Goal: Contribute content: Add original content to the website for others to see

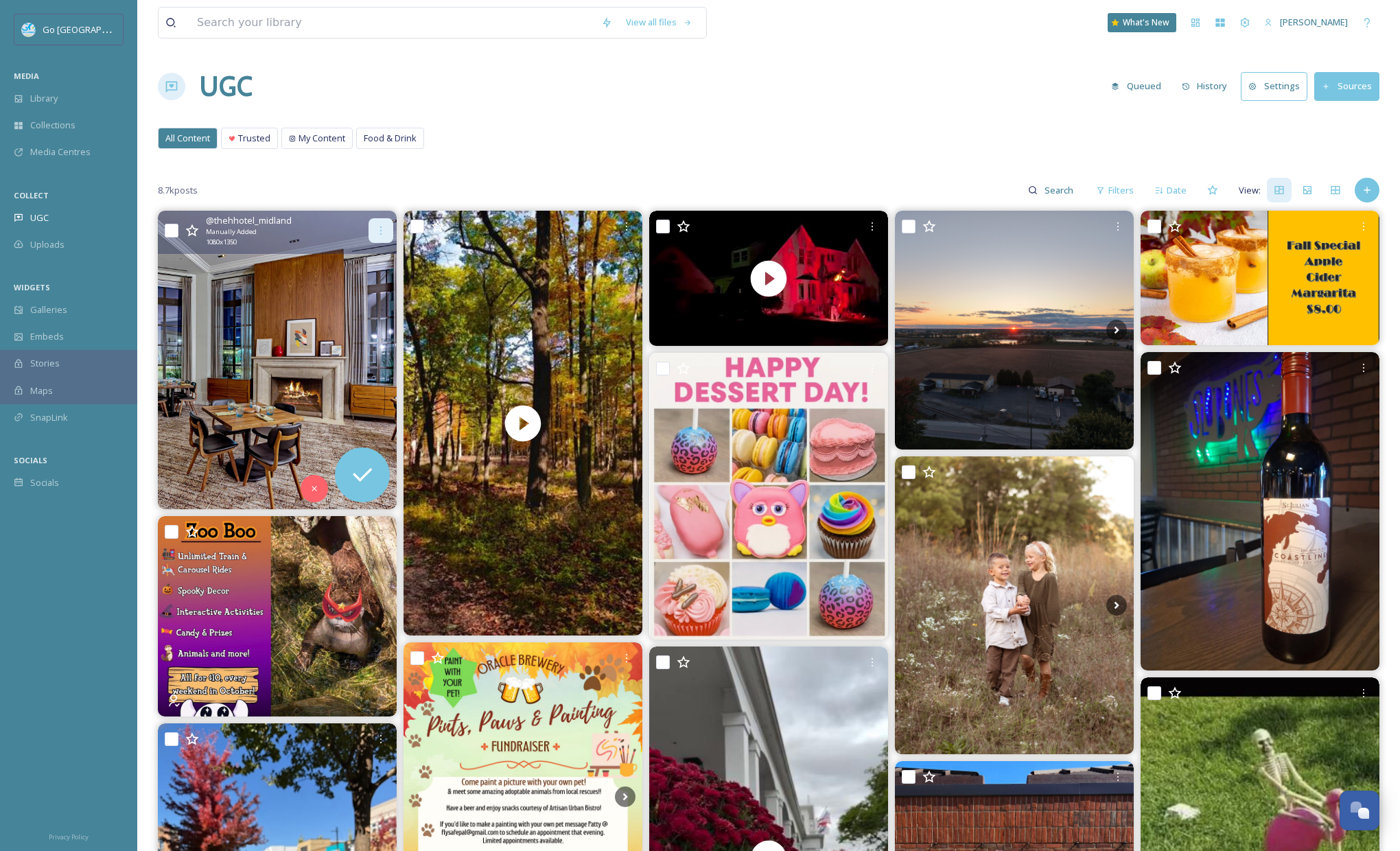
click at [372, 225] on div at bounding box center [381, 230] width 25 height 25
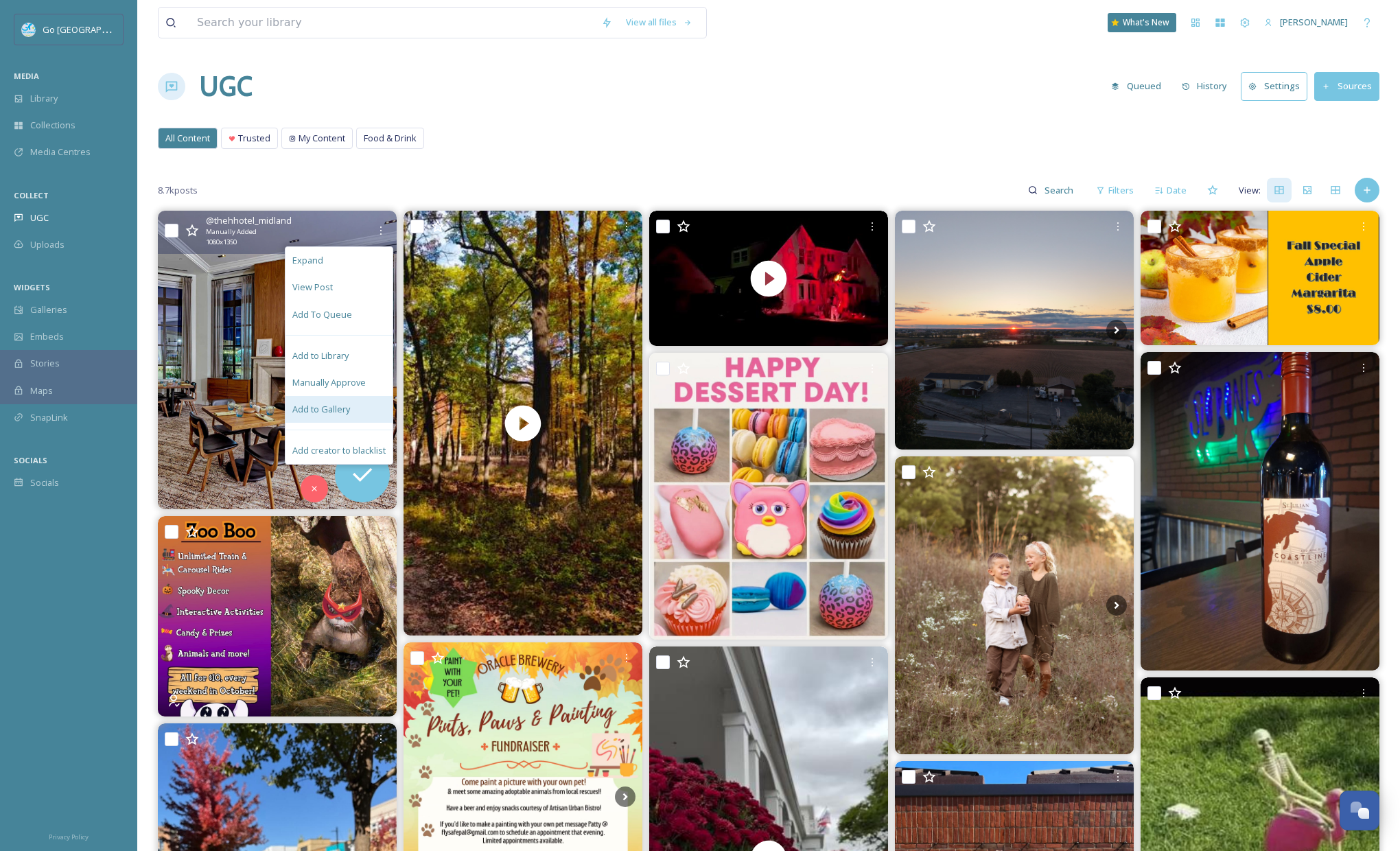
click at [362, 403] on div "Add to Gallery" at bounding box center [339, 409] width 107 height 26
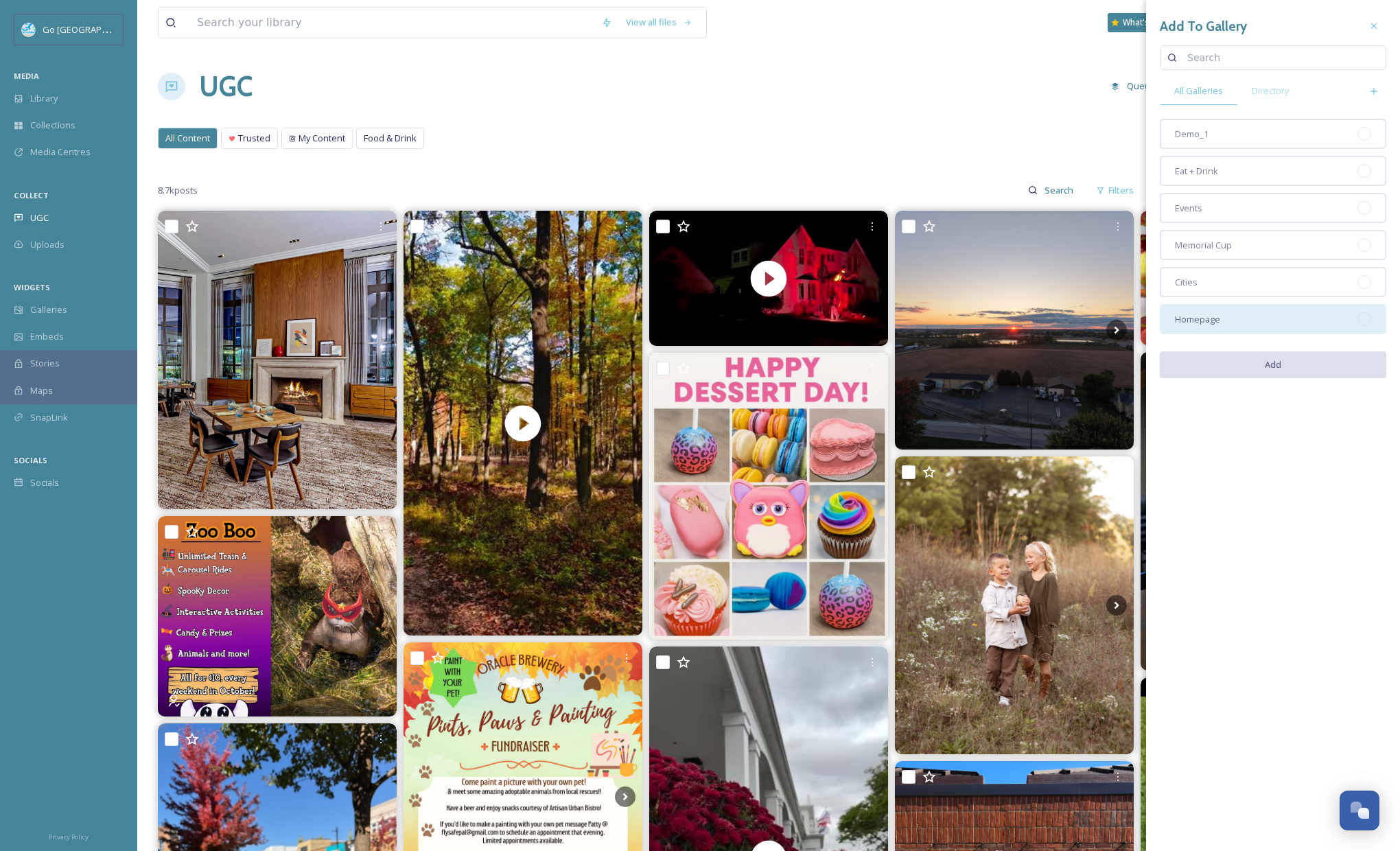
click at [1235, 317] on div "Homepage" at bounding box center [1273, 319] width 226 height 30
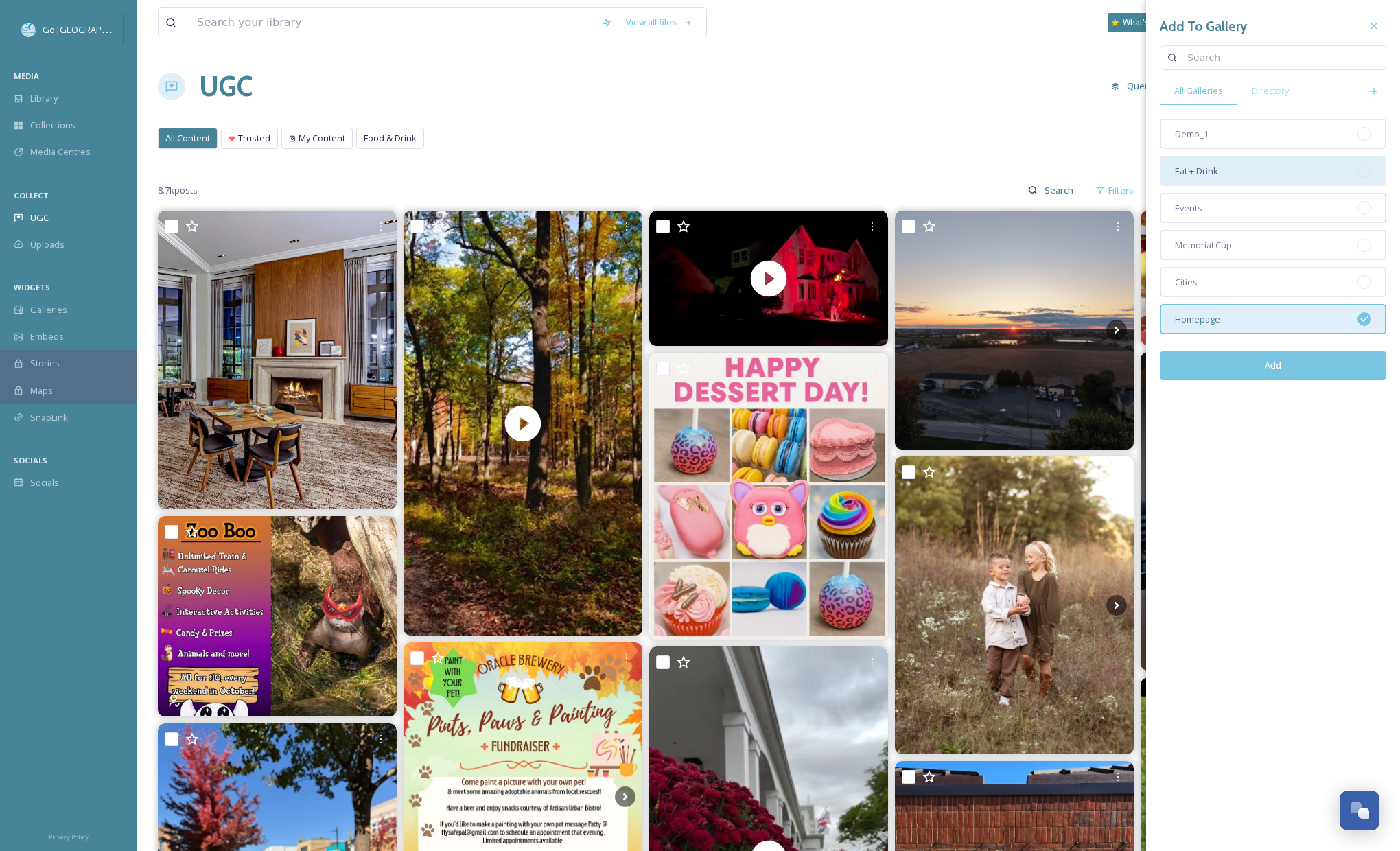
click at [1215, 166] on span "Eat + Drink" at bounding box center [1196, 170] width 43 height 13
click at [1297, 365] on button "Add" at bounding box center [1273, 365] width 226 height 28
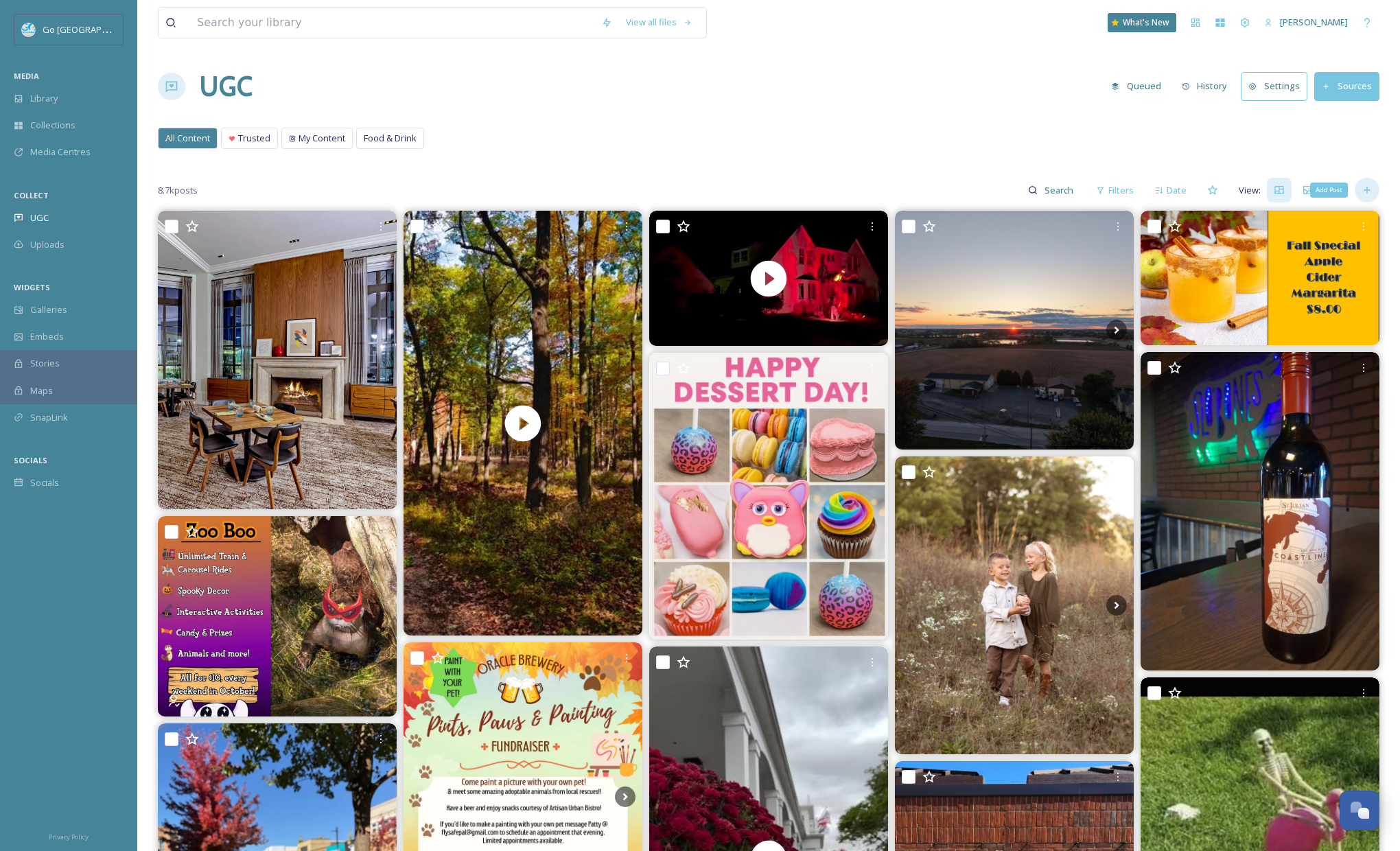
click at [1366, 193] on icon at bounding box center [1367, 190] width 6 height 6
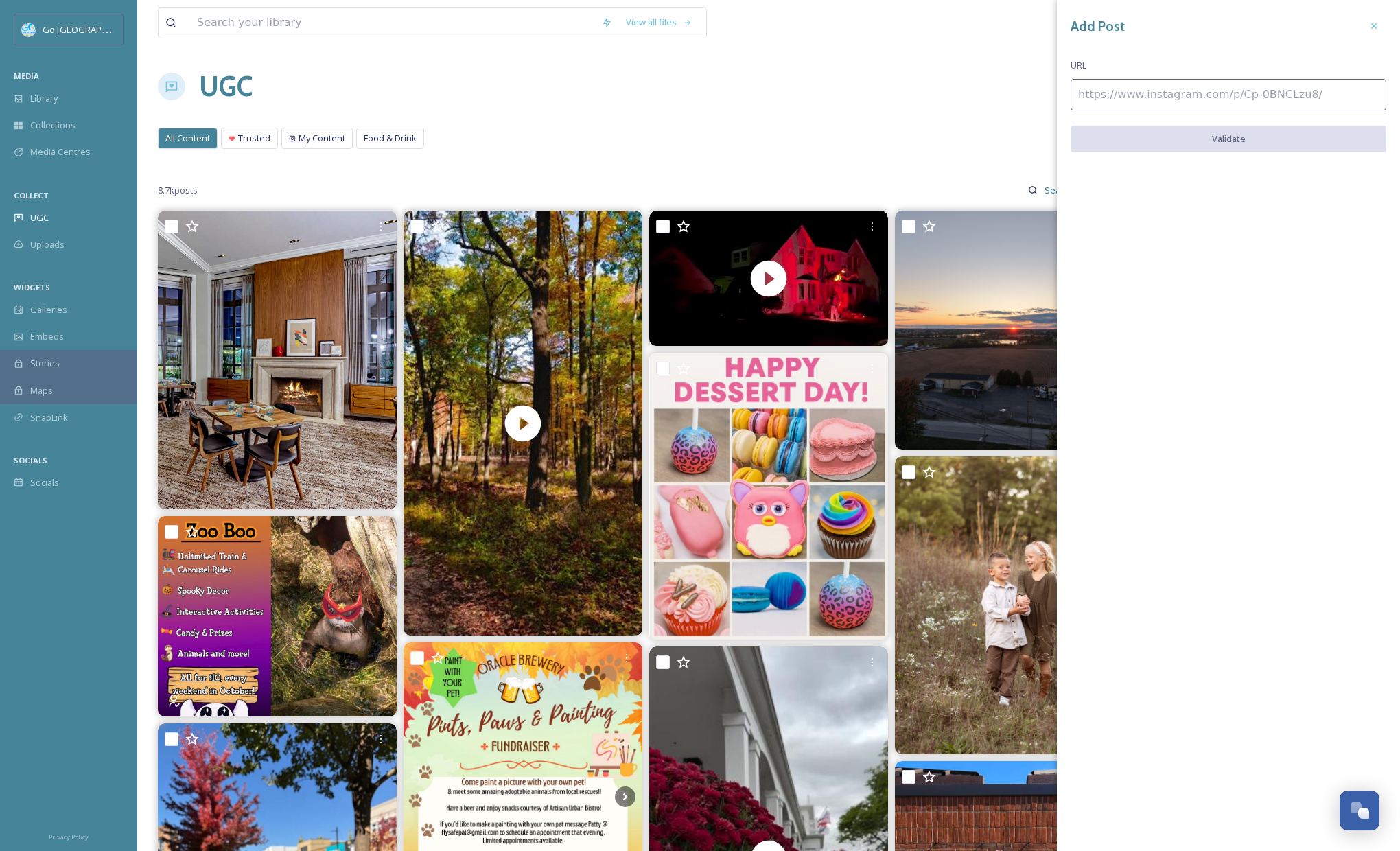
click at [1126, 100] on input at bounding box center [1228, 95] width 316 height 32
paste input "[URL][DOMAIN_NAME]"
type input "[URL][DOMAIN_NAME]"
click at [1172, 139] on button "Validate" at bounding box center [1228, 139] width 316 height 28
click at [1229, 141] on button "Add Post" at bounding box center [1228, 139] width 316 height 28
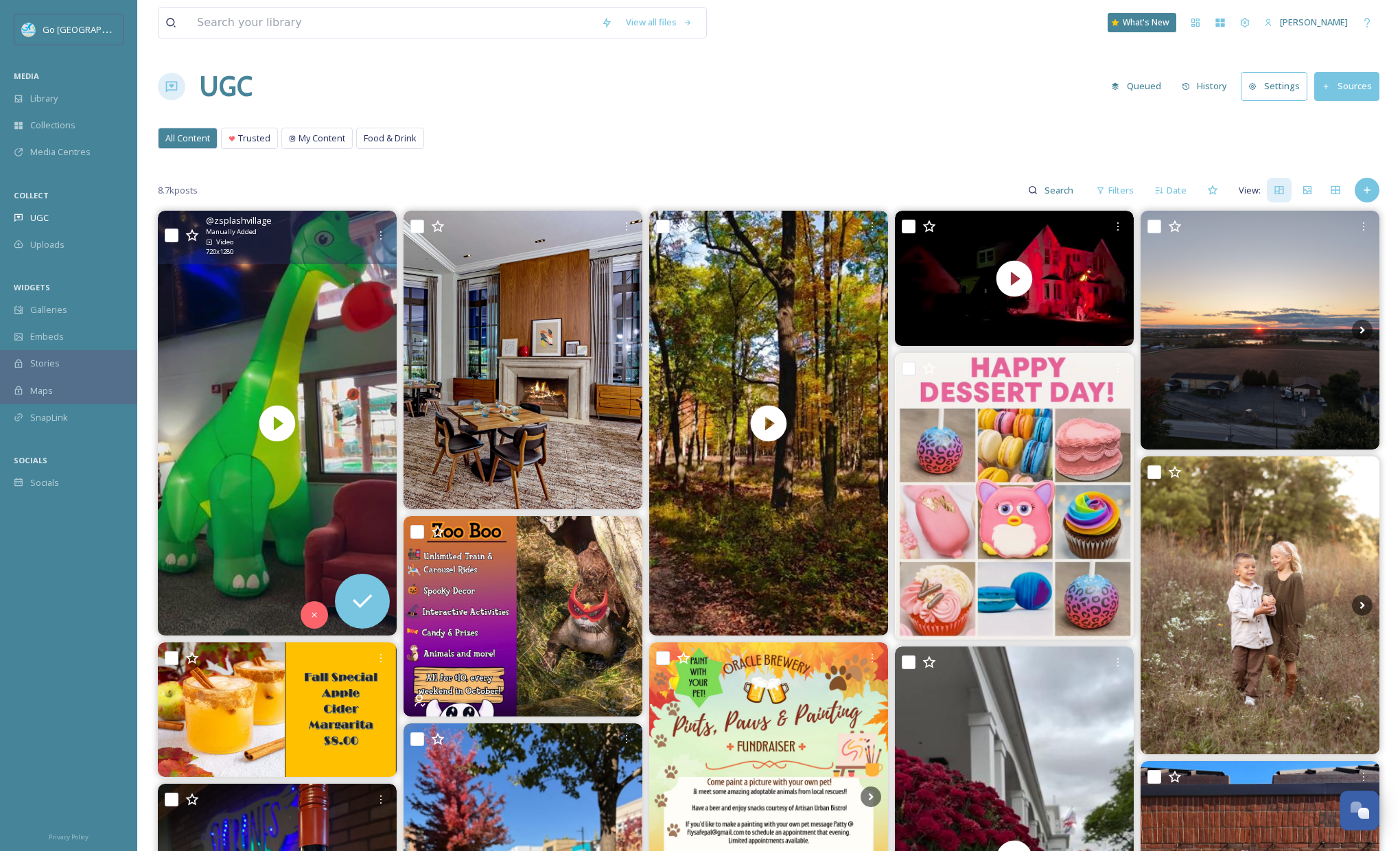
click at [376, 221] on div "@ zsplashvillage Manually Added Video 720 x 1280" at bounding box center [277, 237] width 239 height 53
click at [379, 237] on icon at bounding box center [381, 235] width 11 height 11
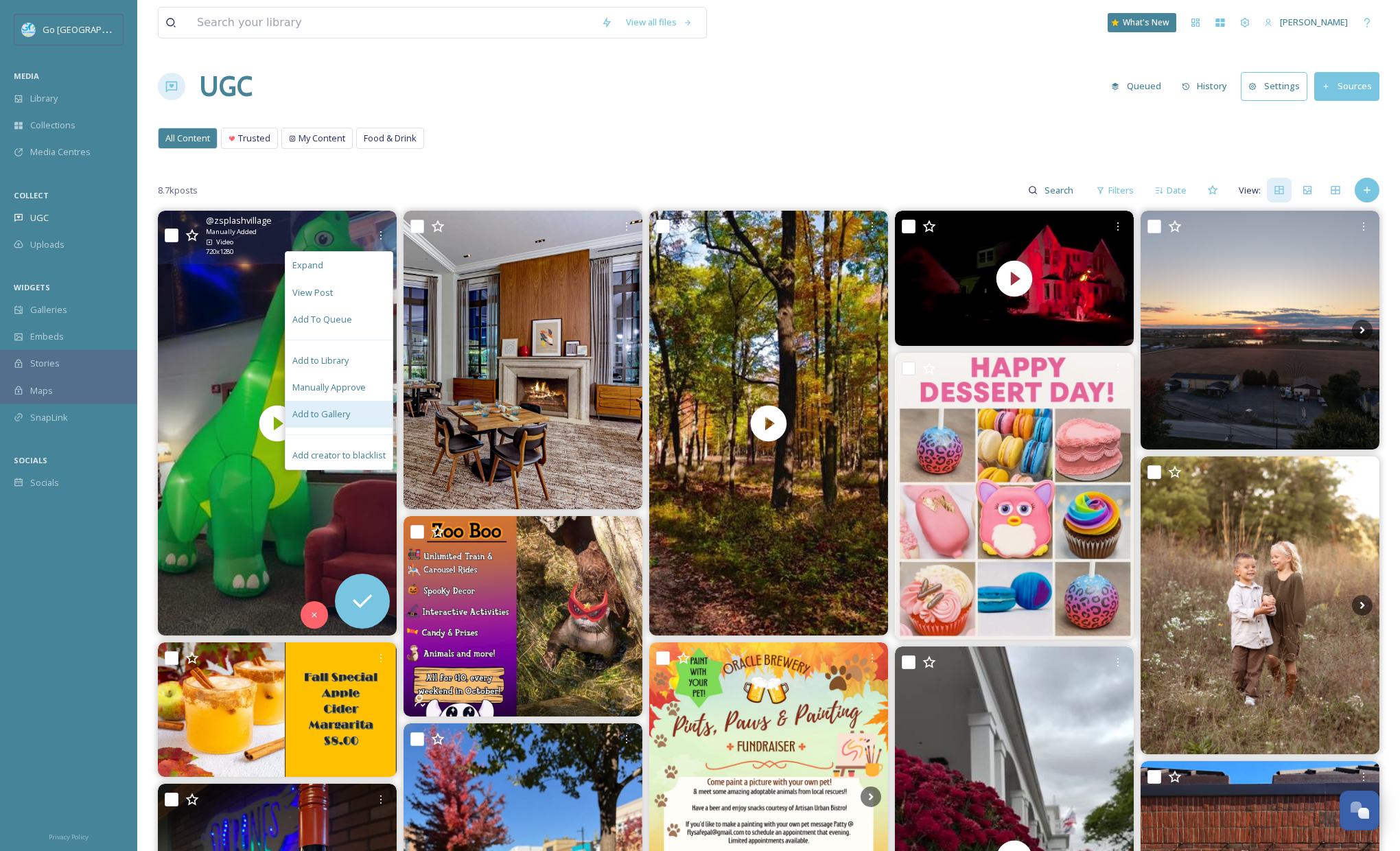
click at [366, 419] on div "Add to Gallery" at bounding box center [339, 414] width 107 height 26
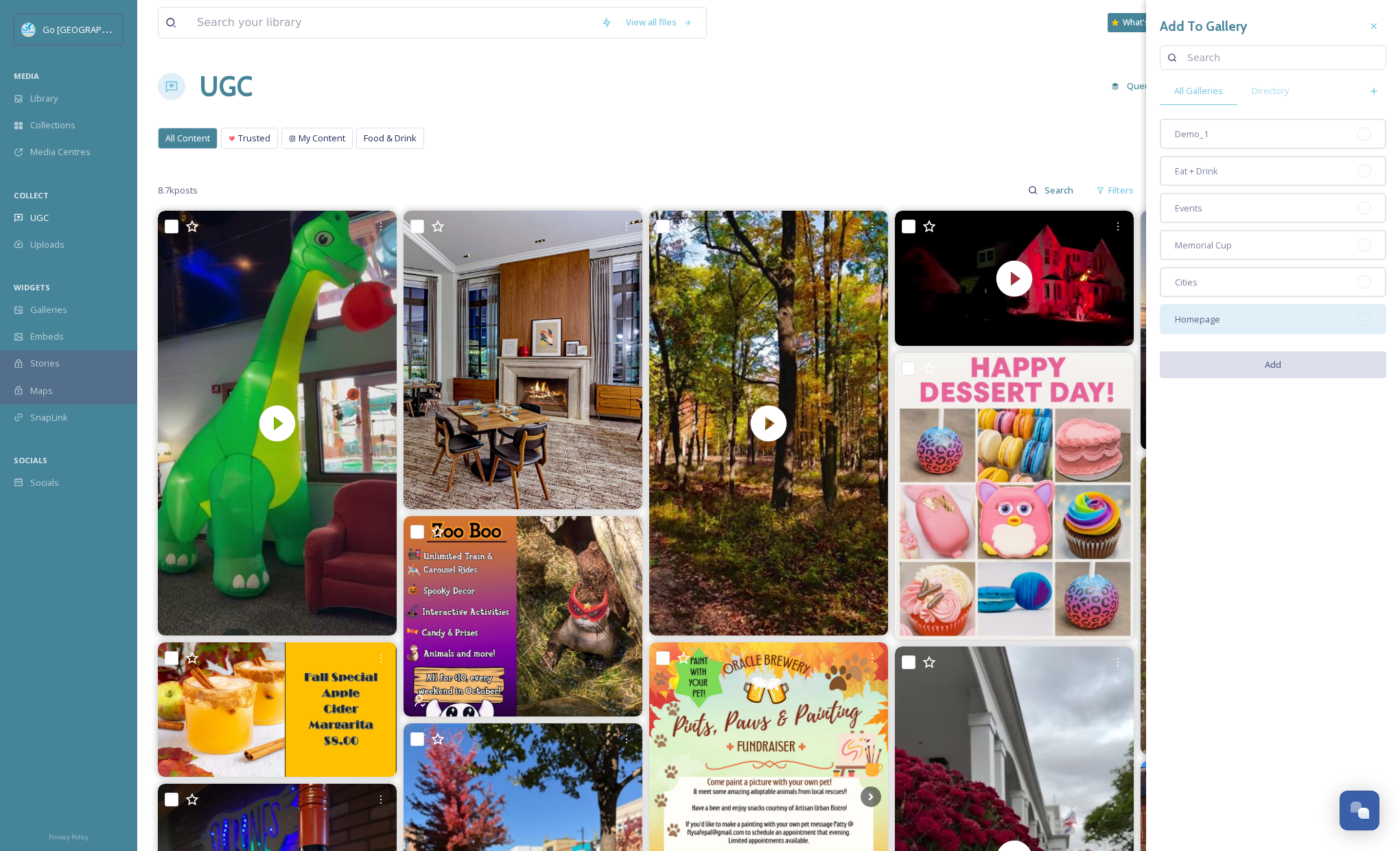
click at [1214, 317] on span "Homepage" at bounding box center [1197, 319] width 45 height 13
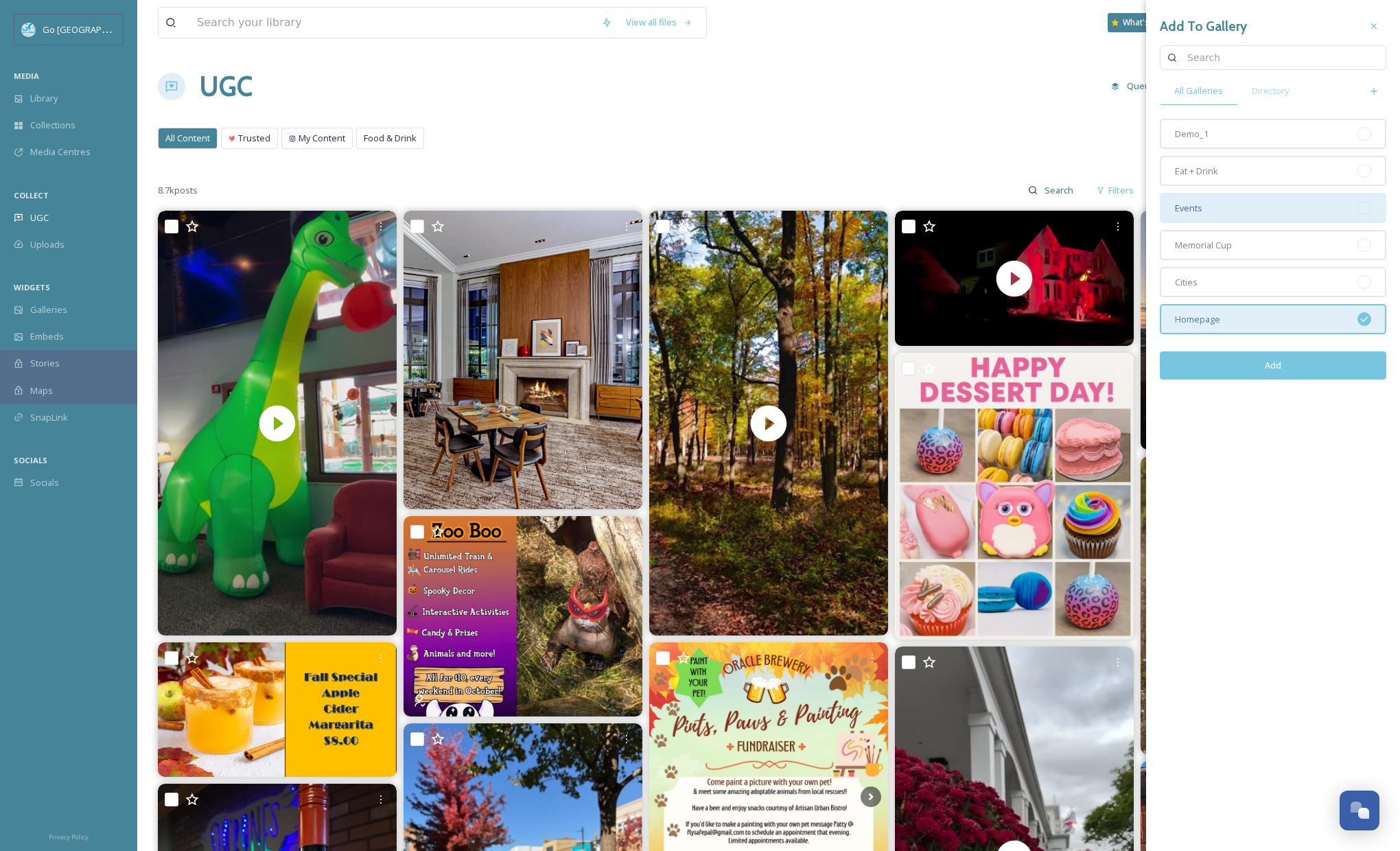
click at [1225, 210] on div "Events" at bounding box center [1273, 208] width 226 height 30
click at [1248, 364] on button "Add" at bounding box center [1273, 365] width 226 height 28
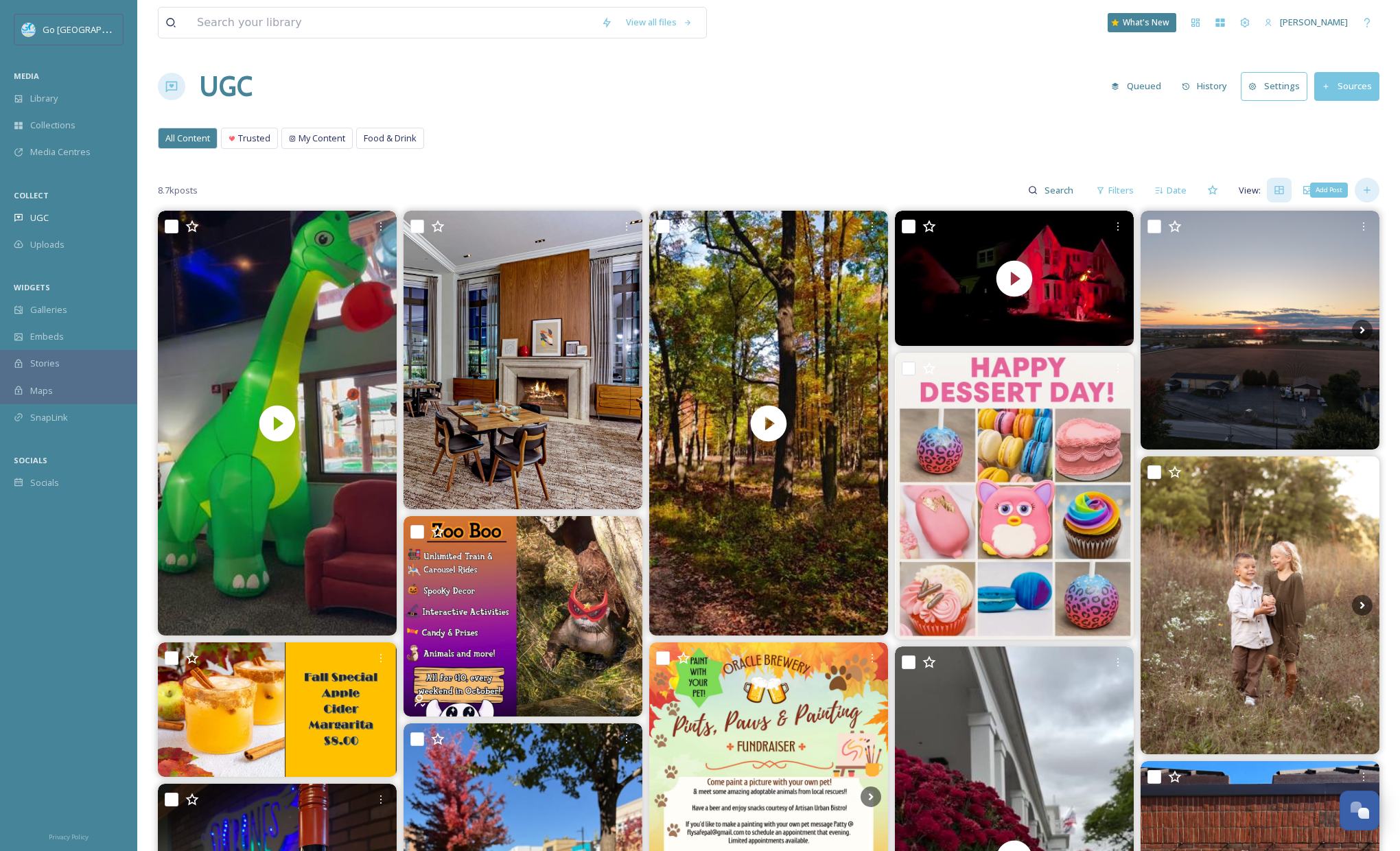
click at [1364, 193] on icon at bounding box center [1367, 190] width 11 height 11
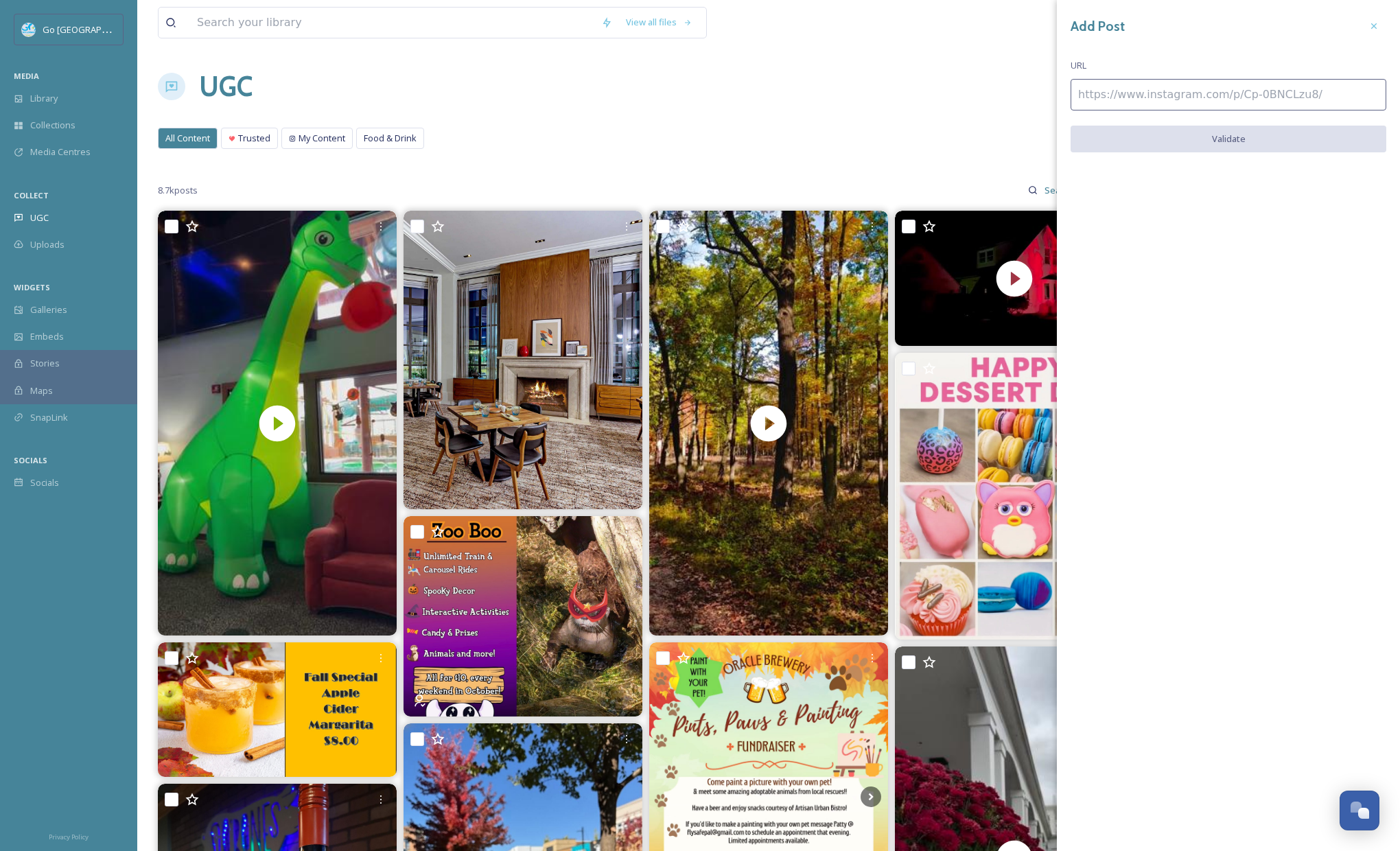
click at [1143, 90] on input at bounding box center [1228, 95] width 316 height 32
paste input "[URL][DOMAIN_NAME]"
type input "[URL][DOMAIN_NAME]"
click at [1182, 129] on button "Validate" at bounding box center [1228, 139] width 316 height 28
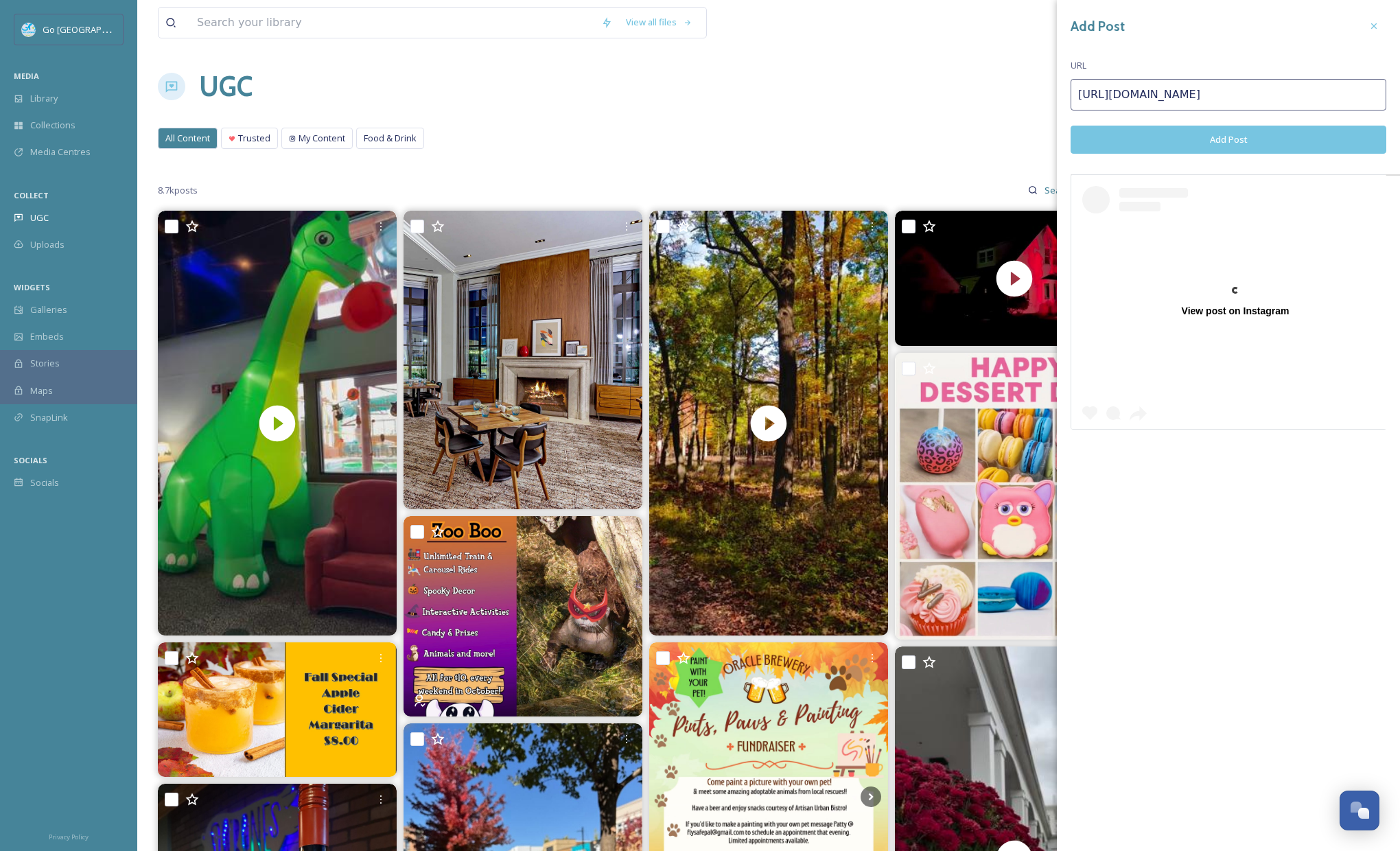
click at [1222, 141] on button "Add Post" at bounding box center [1228, 139] width 316 height 28
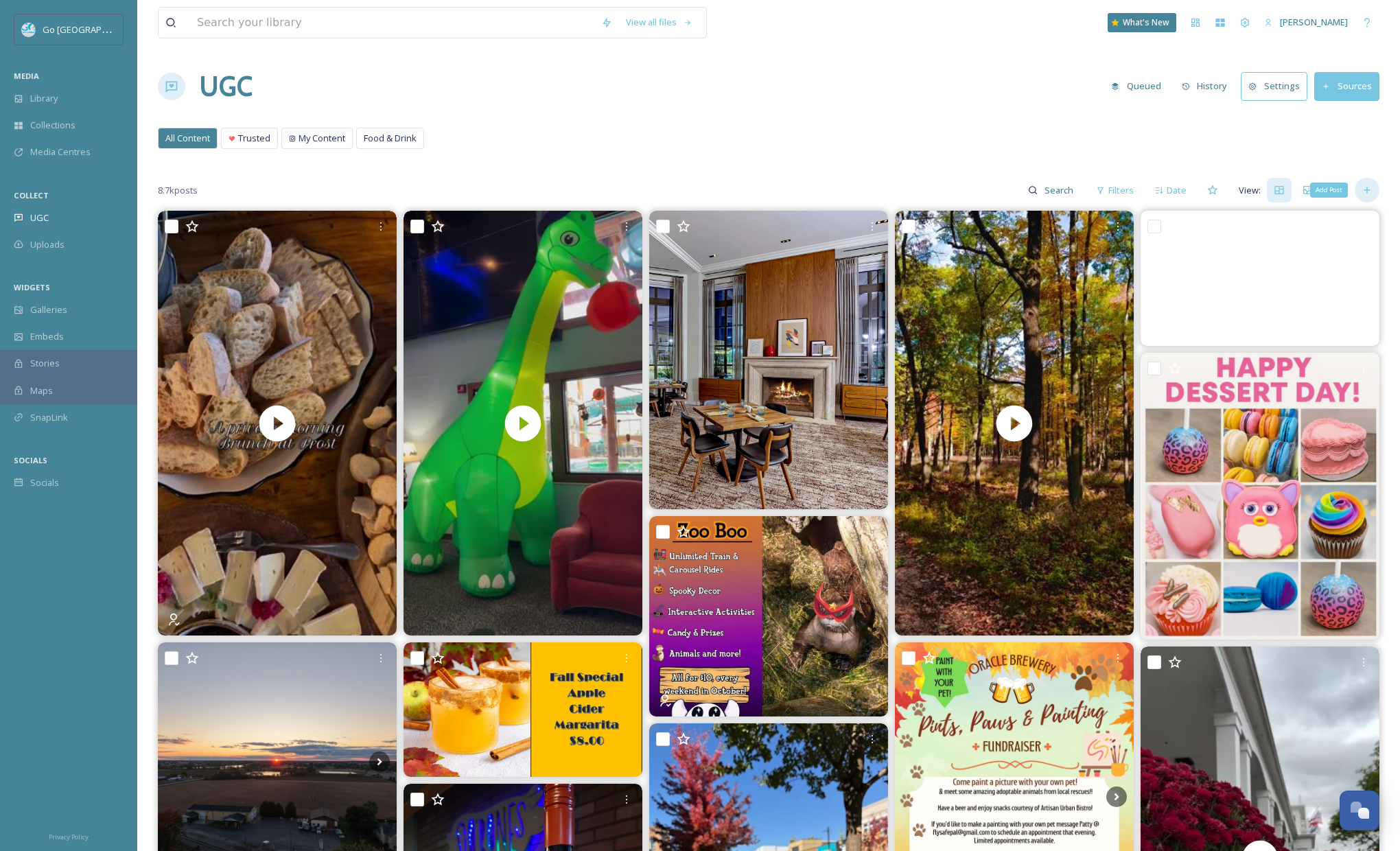
click at [1368, 187] on icon at bounding box center [1367, 190] width 11 height 11
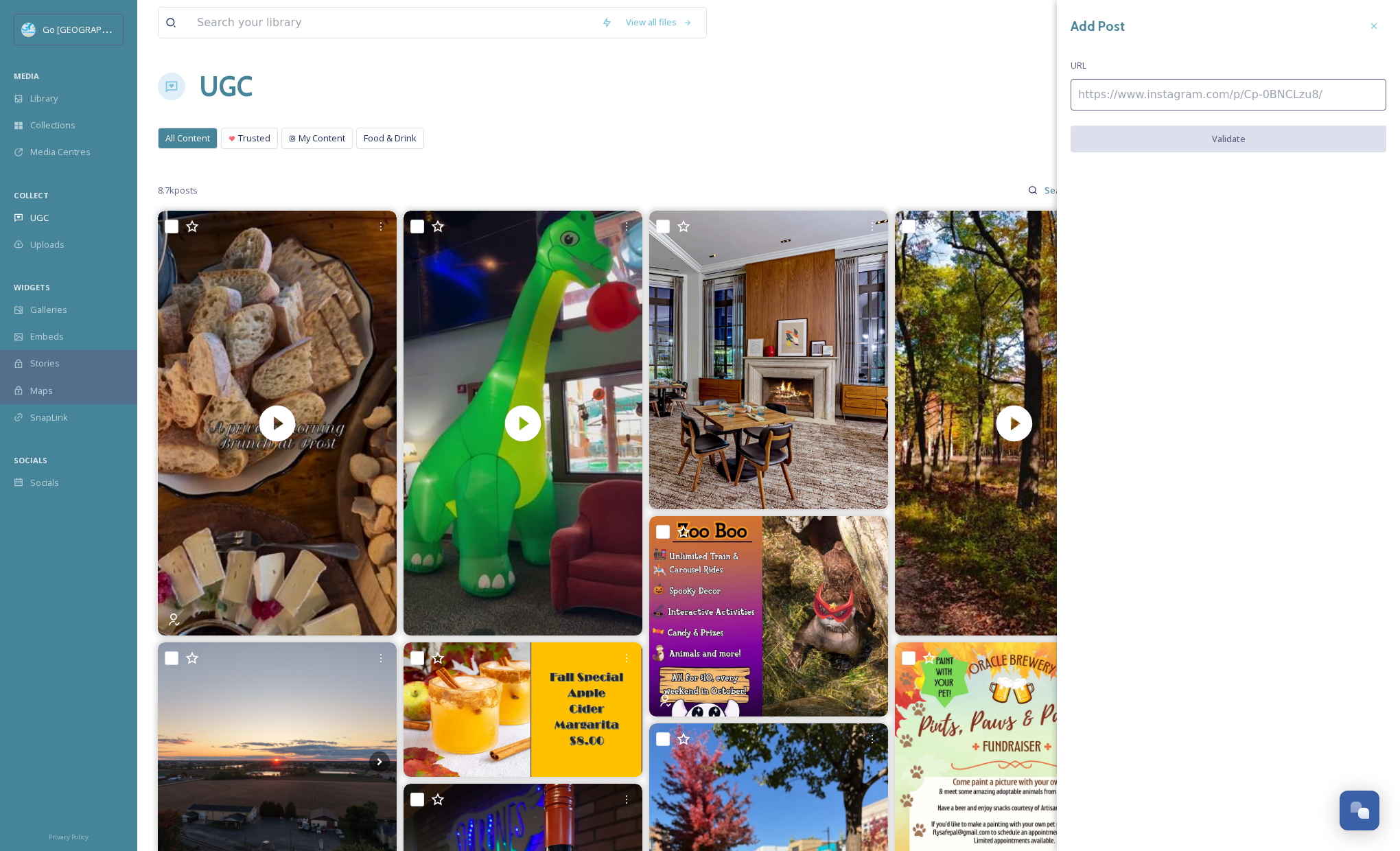
click at [1155, 107] on input at bounding box center [1228, 95] width 316 height 32
paste input "[URL][DOMAIN_NAME]"
type input "[URL][DOMAIN_NAME]"
click at [1258, 141] on button "Validate" at bounding box center [1228, 139] width 316 height 28
click at [1234, 136] on button "Add Post" at bounding box center [1228, 139] width 316 height 28
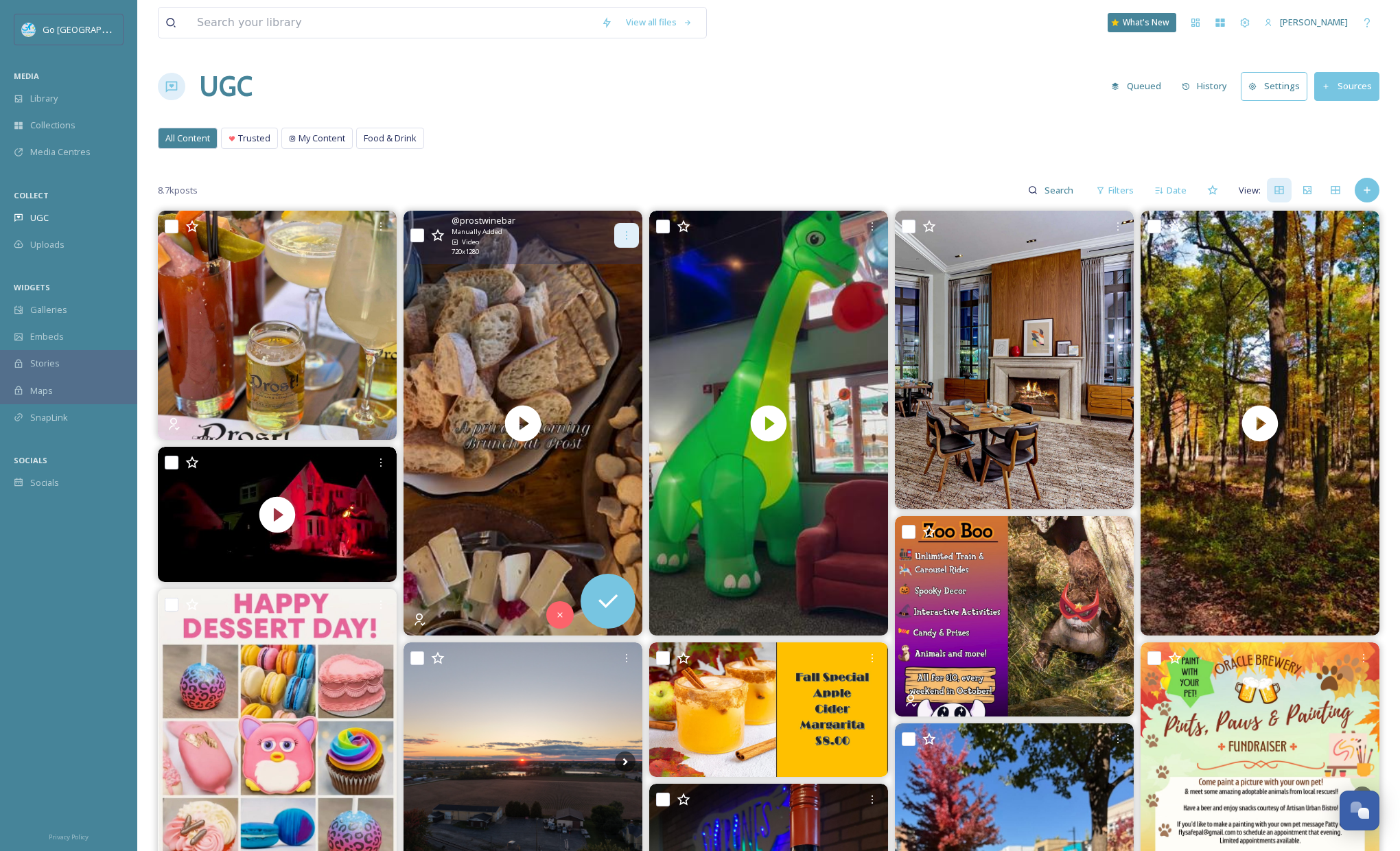
click at [626, 234] on icon at bounding box center [626, 235] width 11 height 11
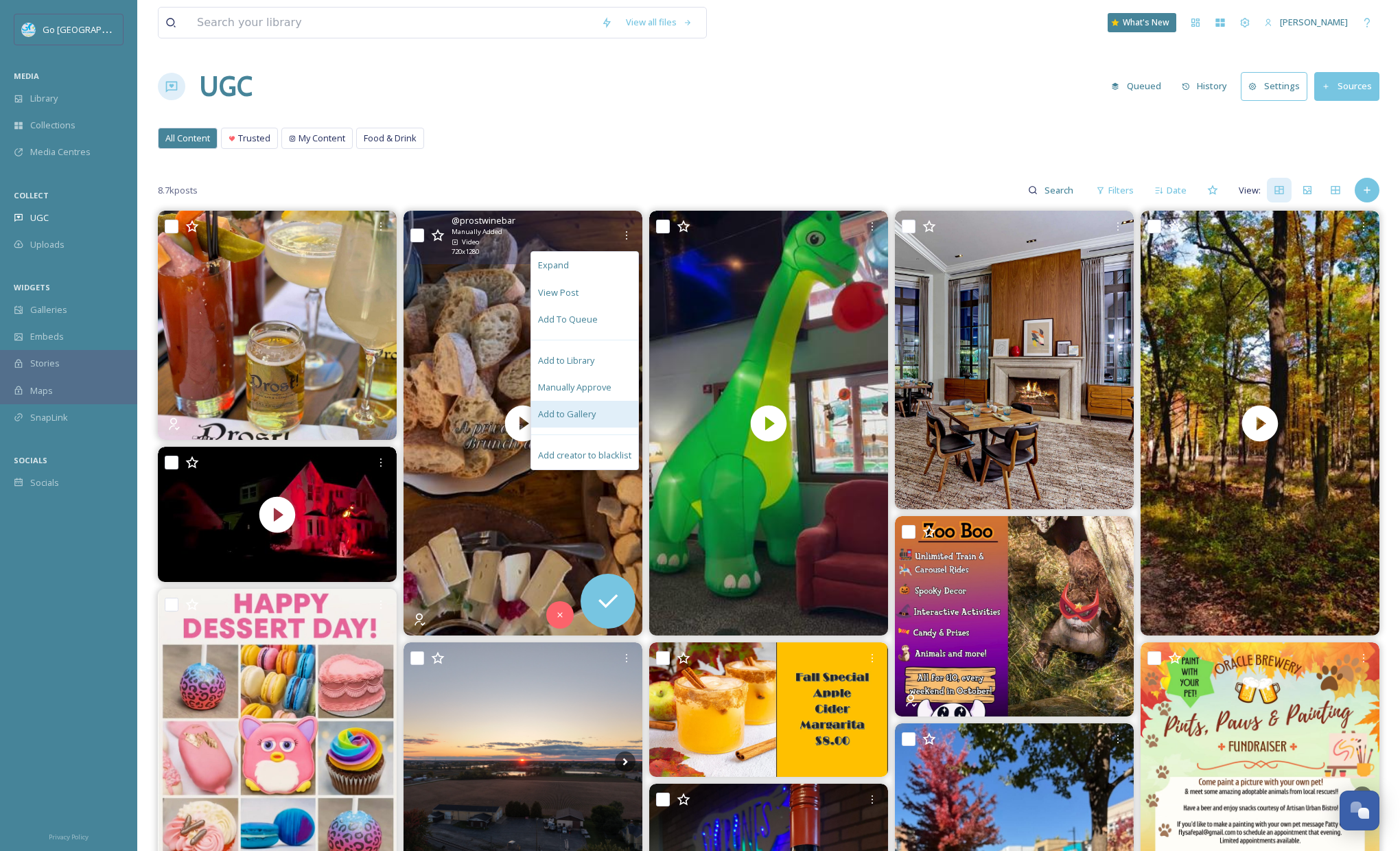
click at [578, 420] on span "Add to Gallery" at bounding box center [567, 414] width 57 height 13
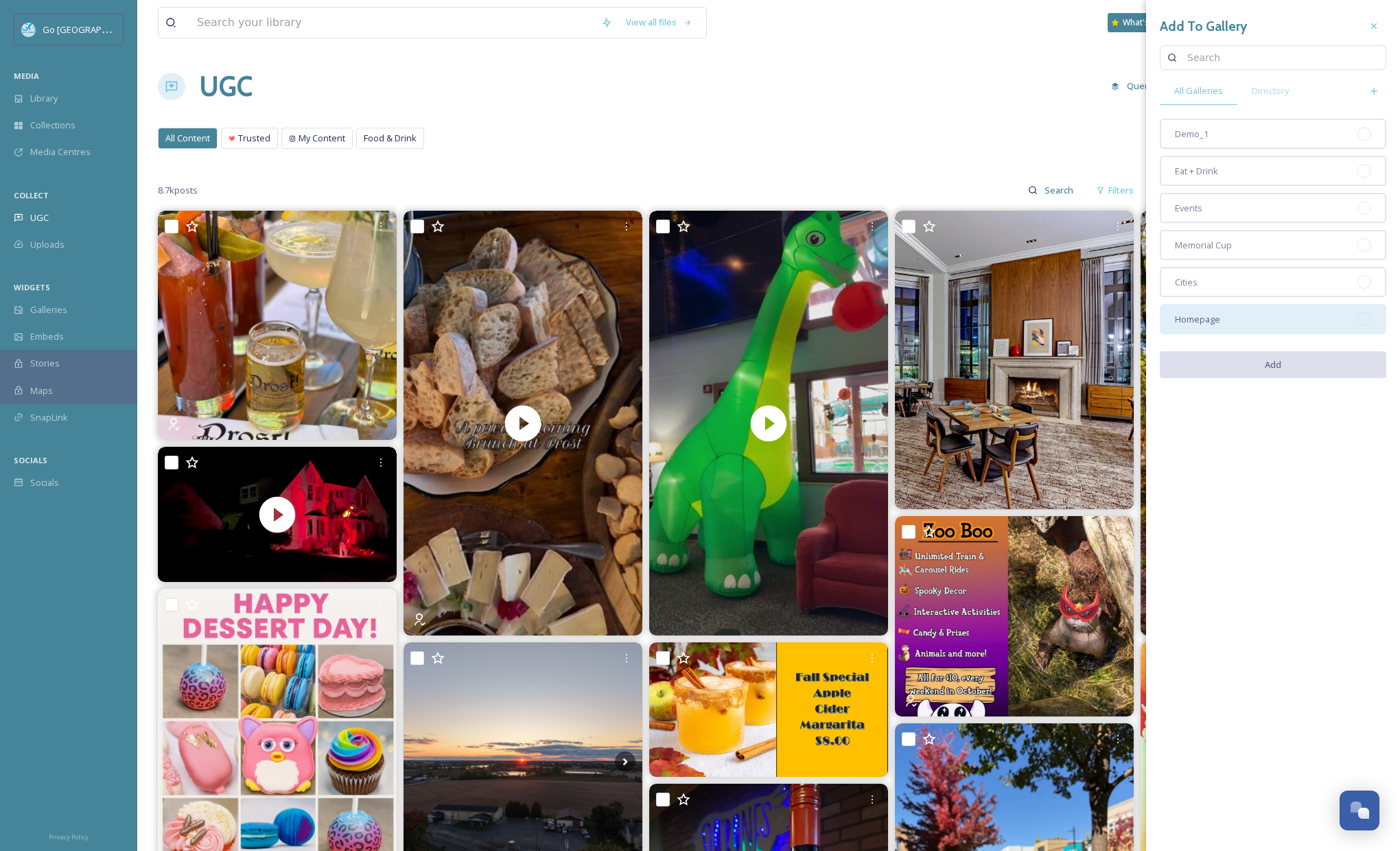
click at [1190, 322] on span "Homepage" at bounding box center [1197, 319] width 45 height 13
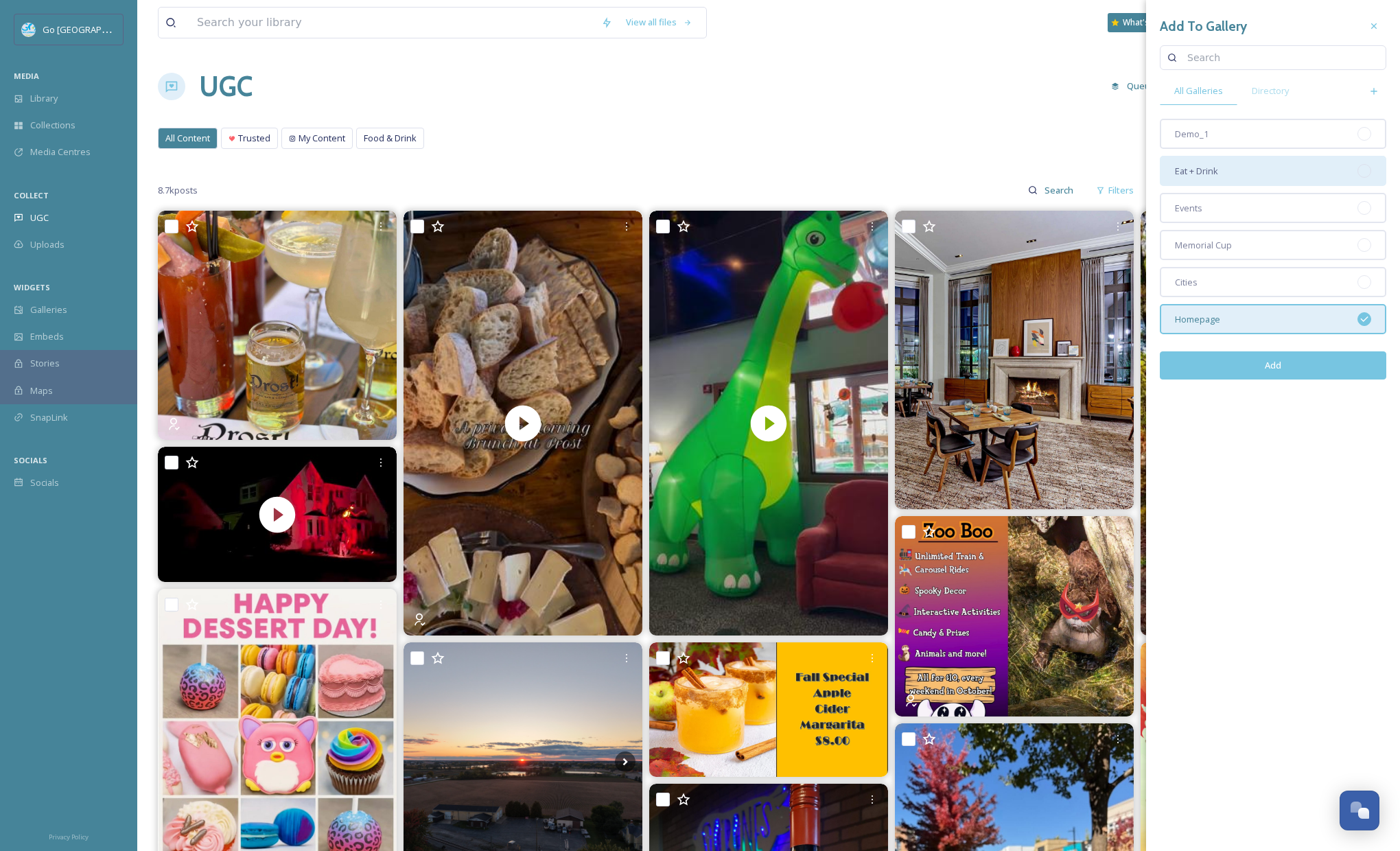
click at [1205, 176] on span "Eat + Drink" at bounding box center [1196, 170] width 43 height 13
click at [1279, 366] on button "Add" at bounding box center [1273, 365] width 226 height 28
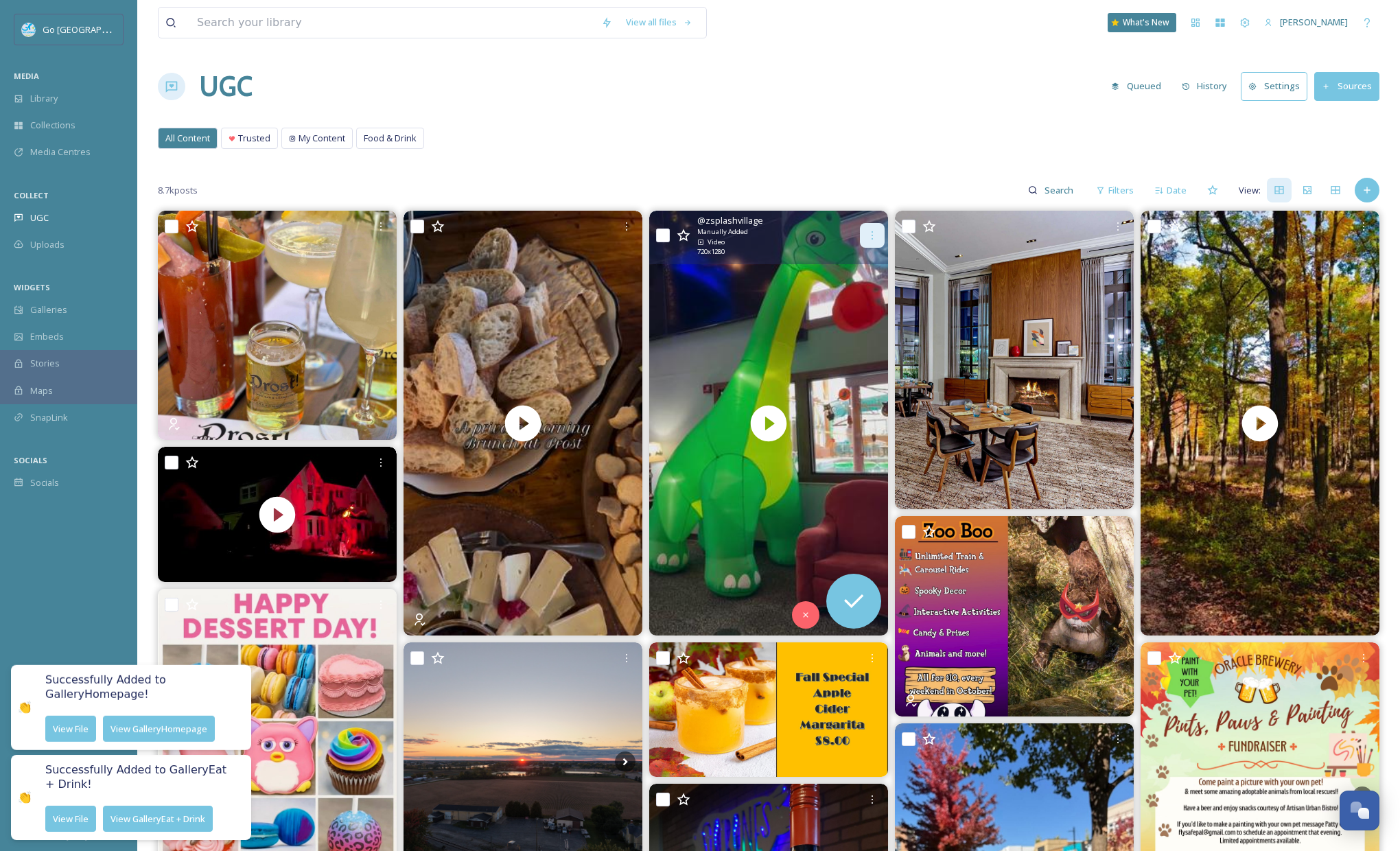
click at [867, 233] on icon at bounding box center [872, 235] width 11 height 11
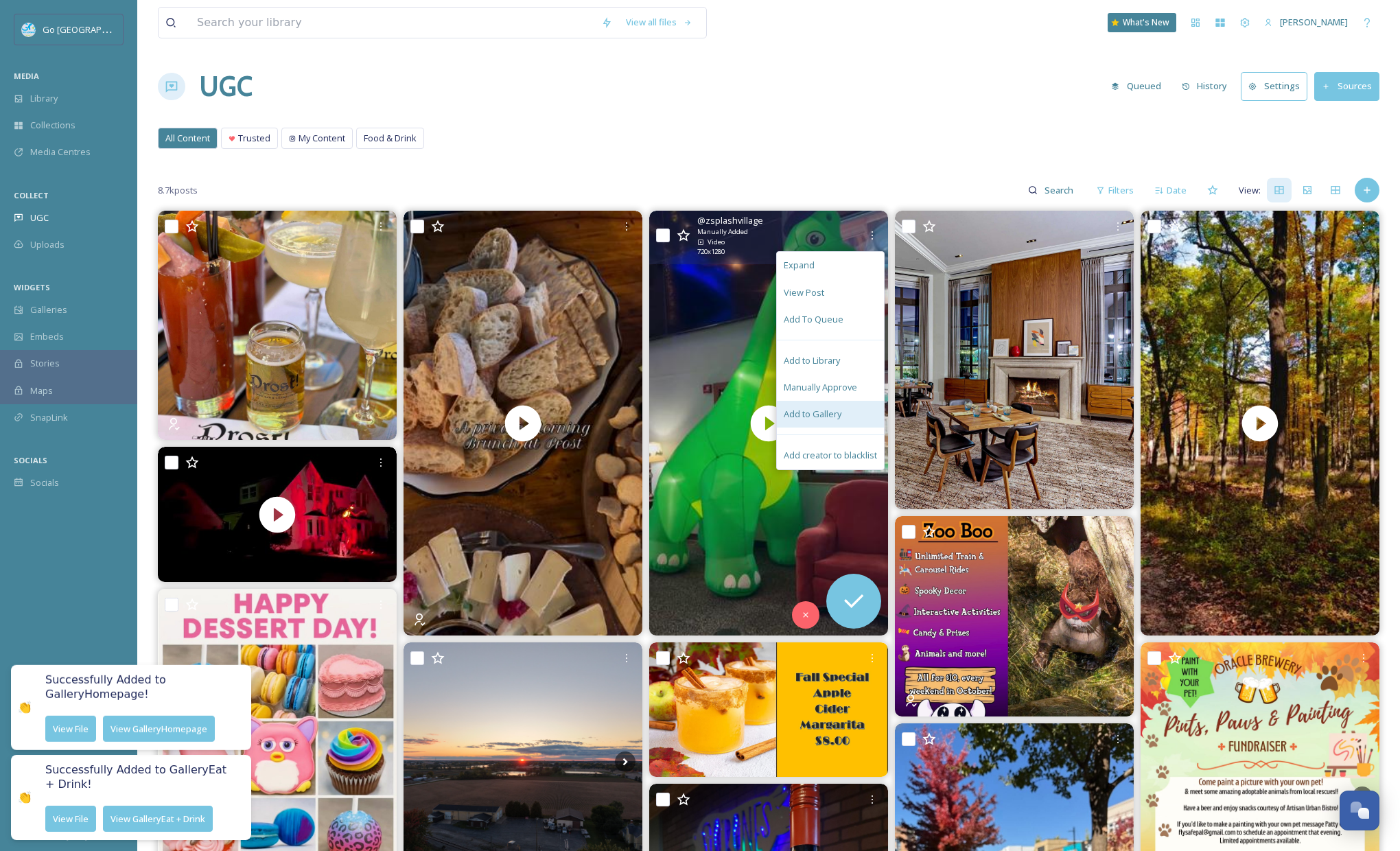
click at [818, 413] on span "Add to Gallery" at bounding box center [812, 414] width 57 height 13
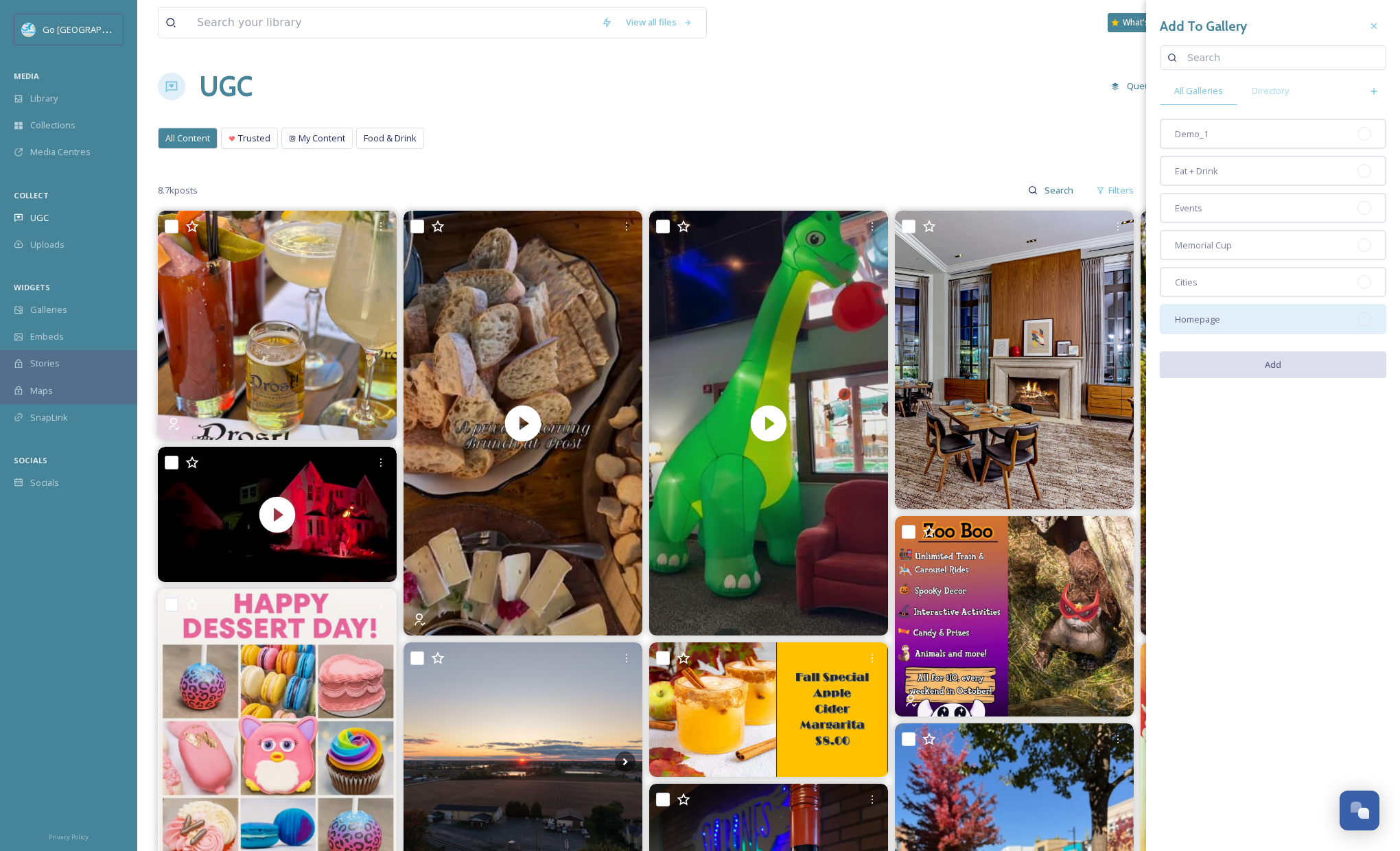
click at [1247, 322] on div "Homepage" at bounding box center [1273, 319] width 226 height 30
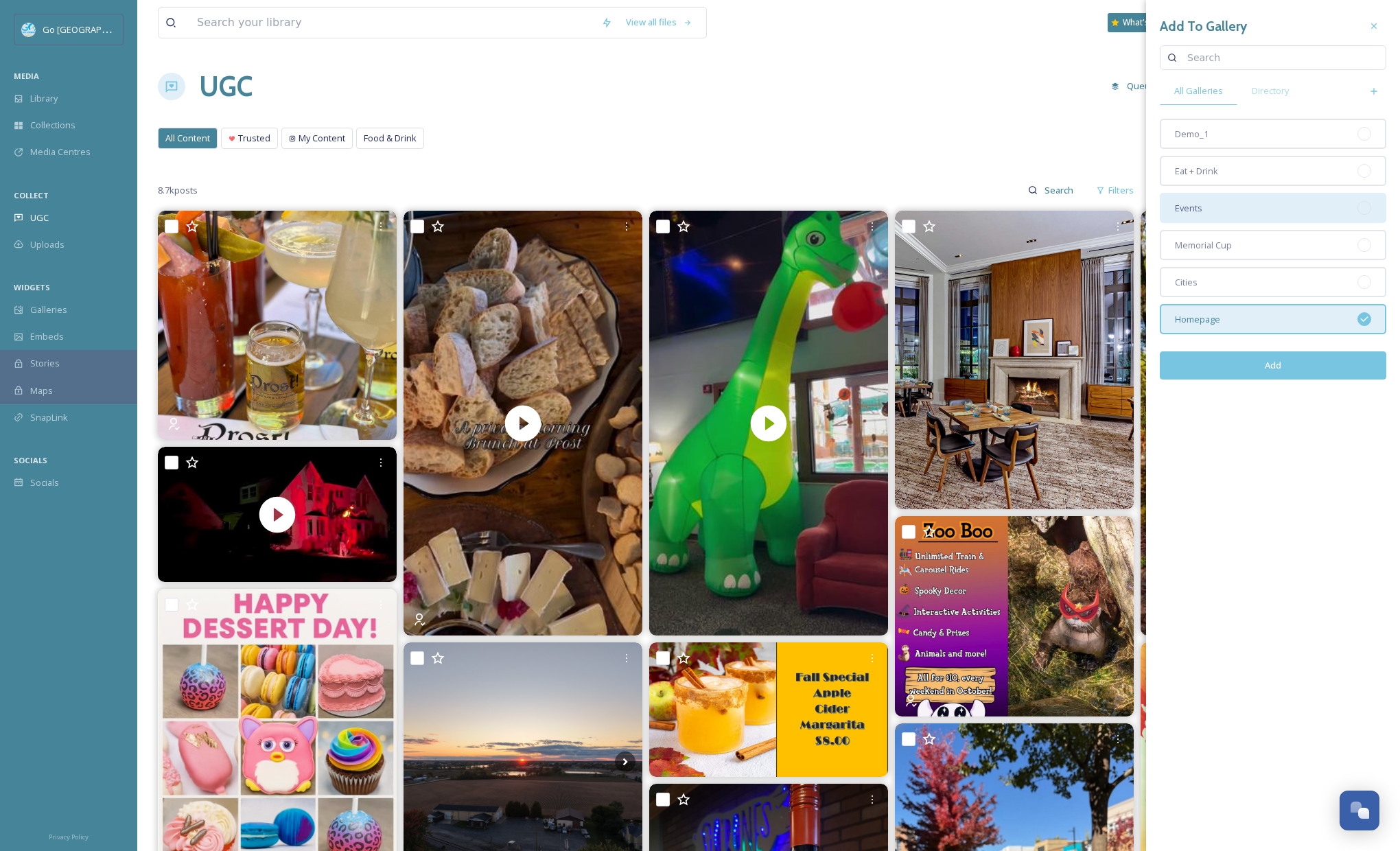
click at [1203, 197] on div "Events" at bounding box center [1273, 208] width 226 height 30
click at [1272, 358] on button "Add" at bounding box center [1273, 365] width 226 height 28
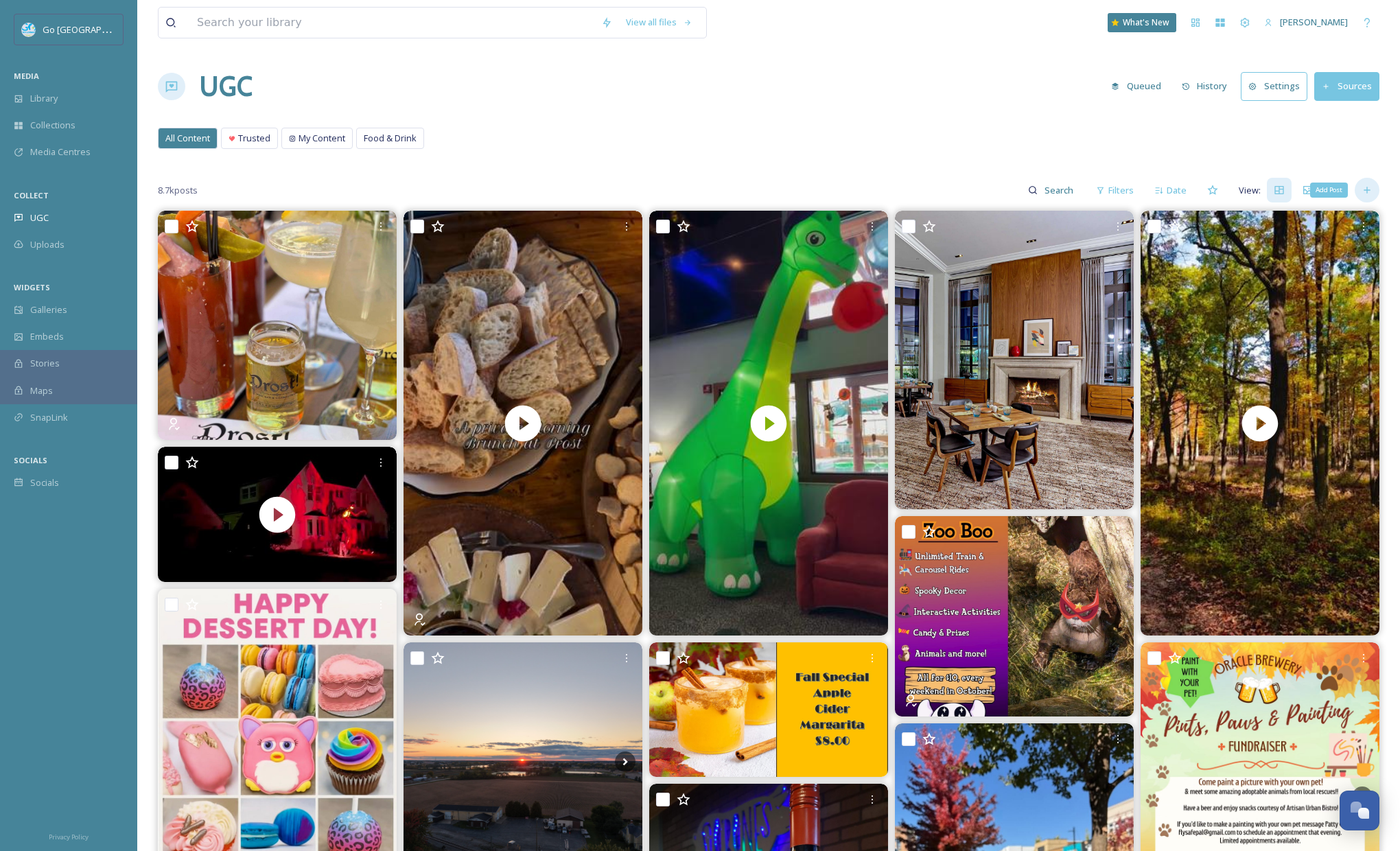
click at [1365, 191] on icon at bounding box center [1367, 190] width 11 height 11
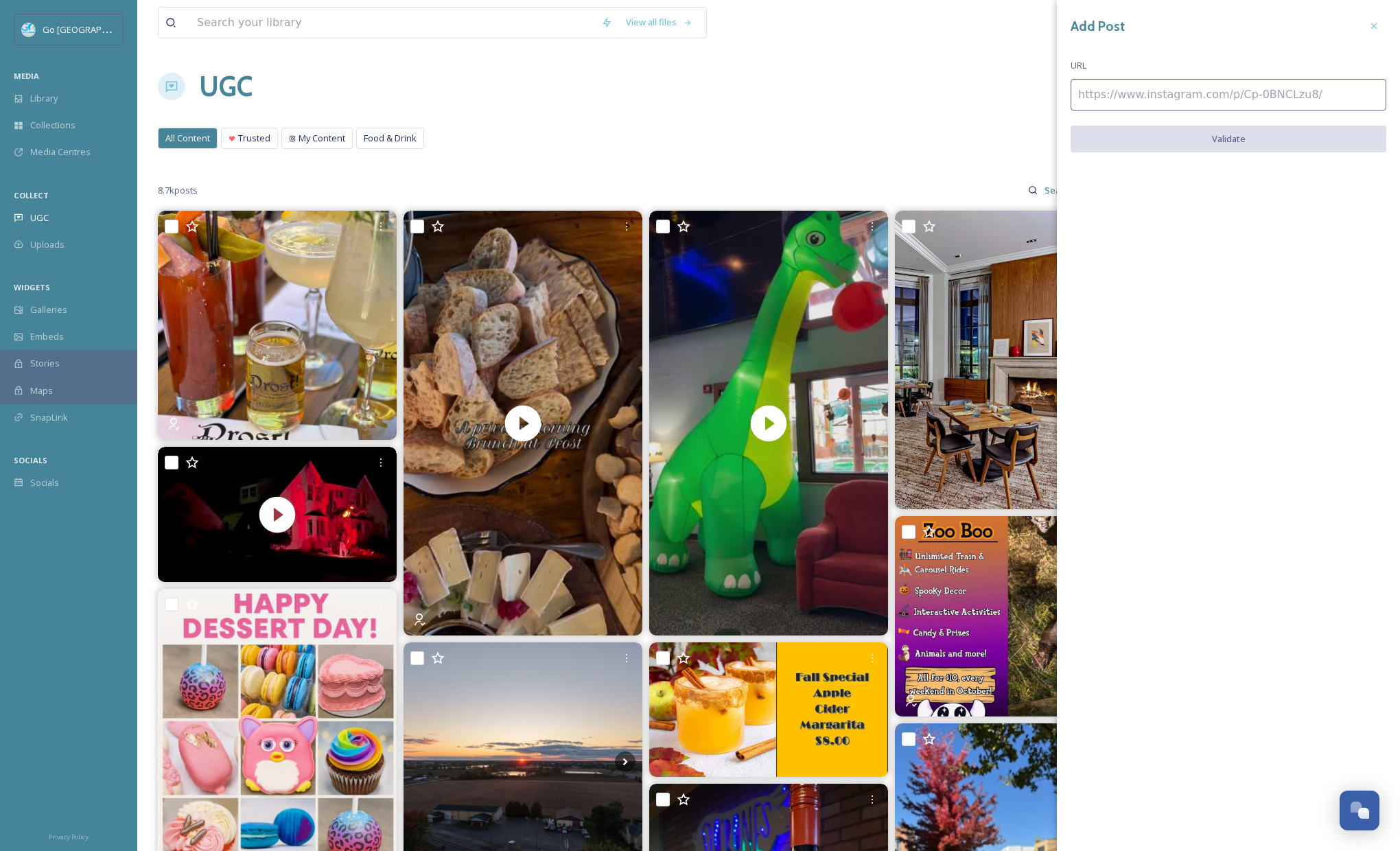
click at [1101, 99] on input at bounding box center [1228, 95] width 316 height 32
paste input "[URL][DOMAIN_NAME]"
type input "[URL][DOMAIN_NAME]"
click at [1248, 149] on button "Validate" at bounding box center [1228, 139] width 316 height 28
click at [1251, 144] on button "Add Post" at bounding box center [1228, 139] width 316 height 28
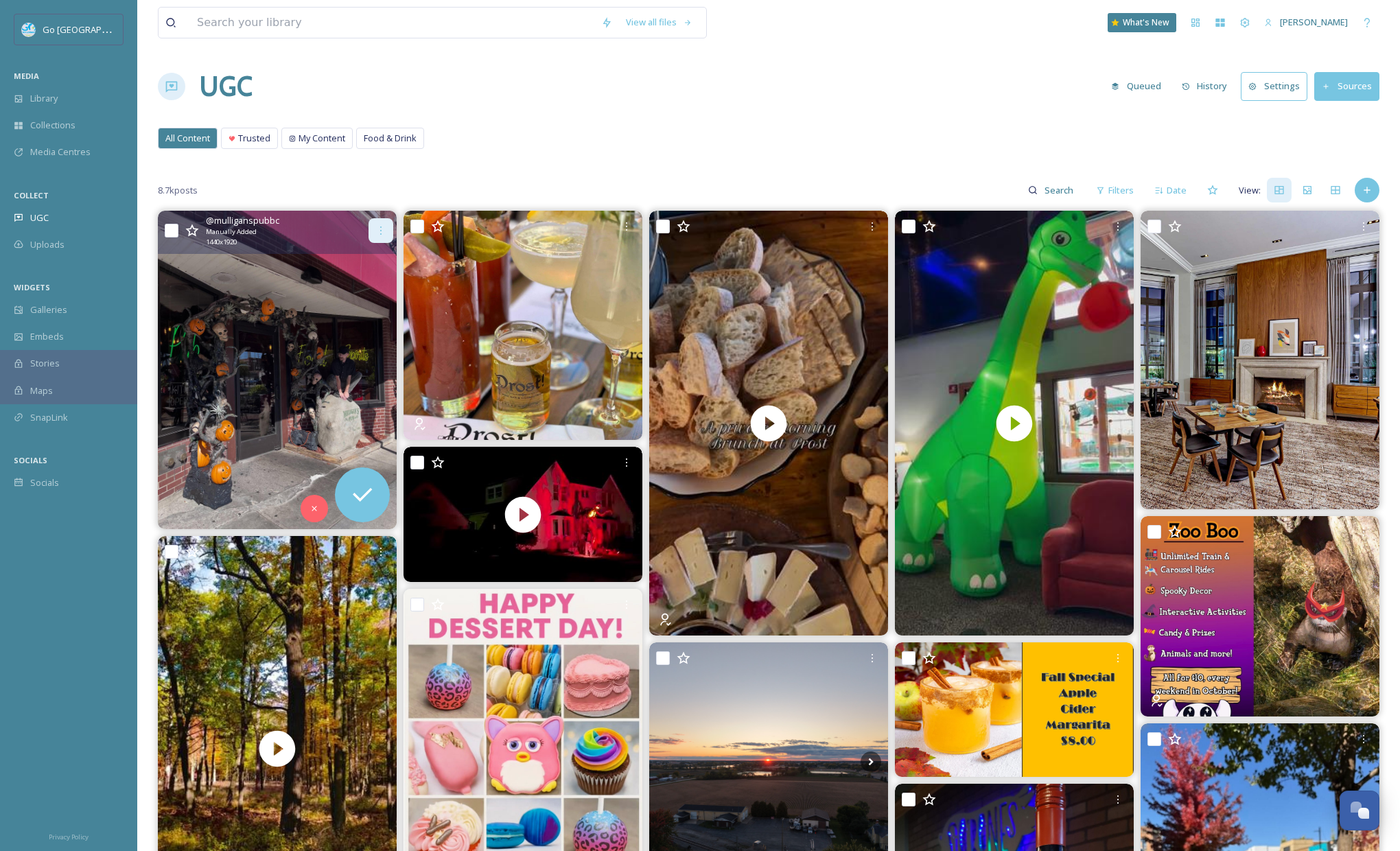
click at [380, 234] on icon at bounding box center [381, 230] width 2 height 8
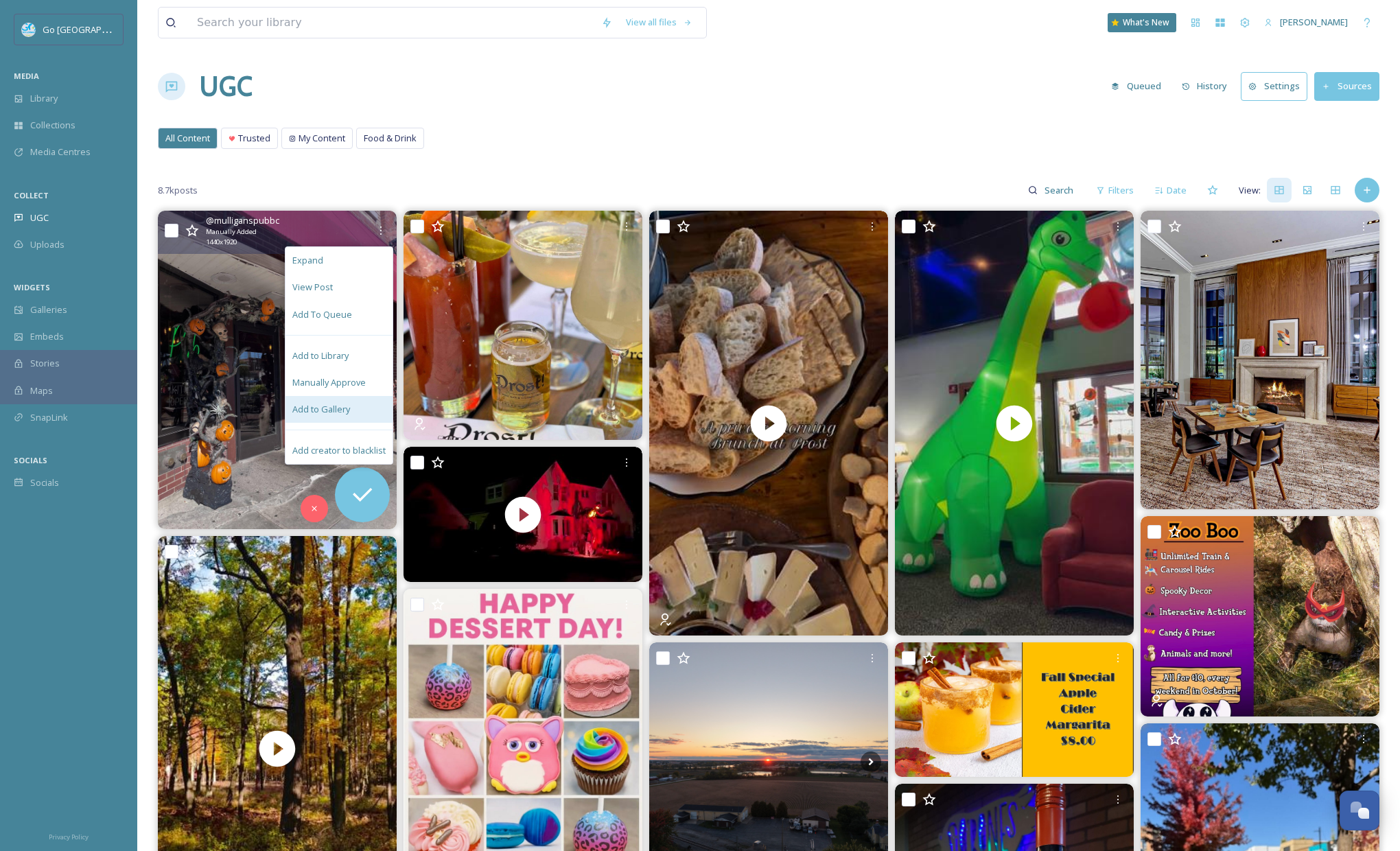
click at [343, 398] on div "Add to Gallery" at bounding box center [339, 409] width 107 height 26
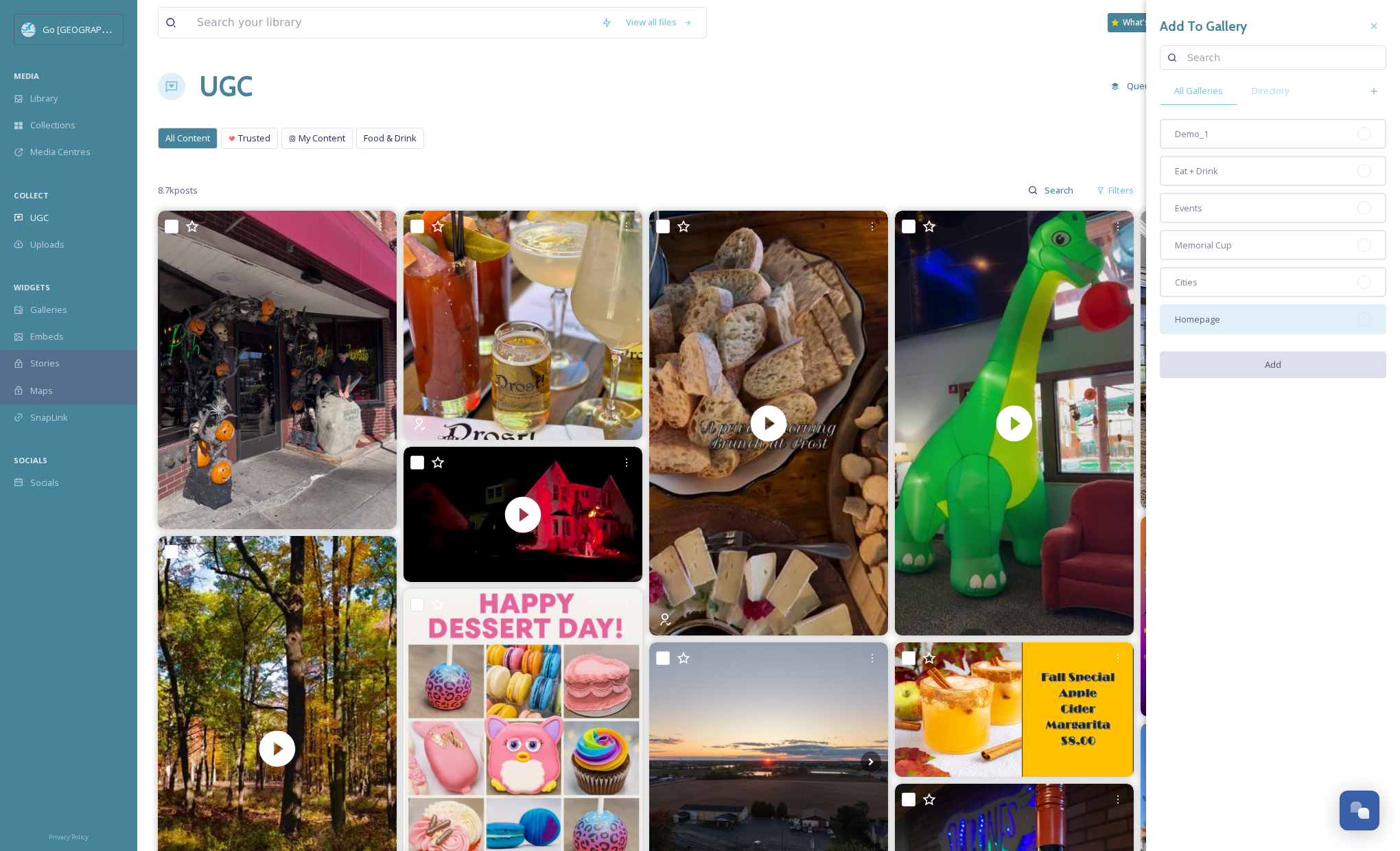
click at [1248, 318] on div "Homepage" at bounding box center [1273, 319] width 226 height 30
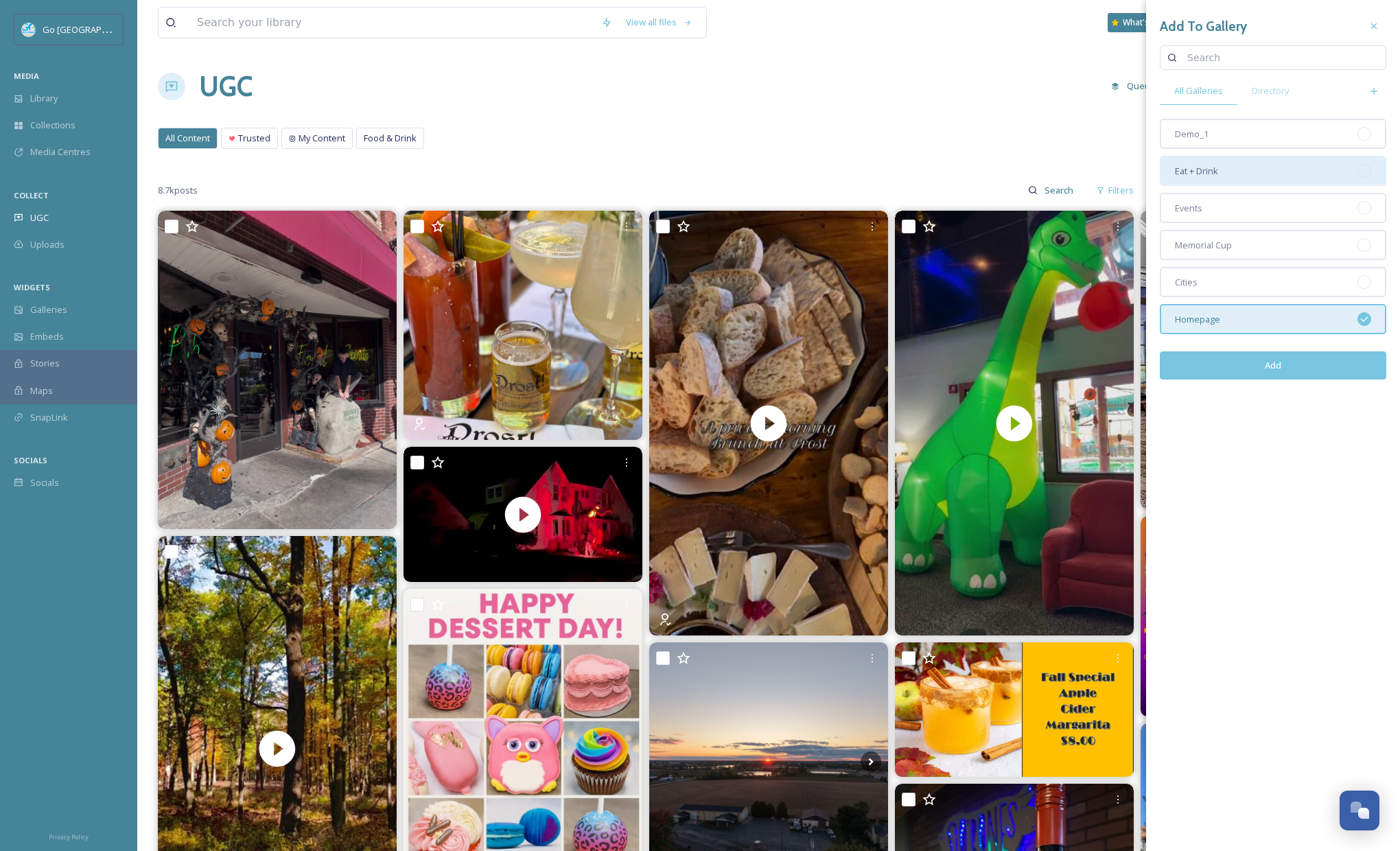
click at [1226, 170] on div "Eat + Drink" at bounding box center [1273, 171] width 226 height 30
click at [1274, 375] on button "Add" at bounding box center [1273, 365] width 226 height 28
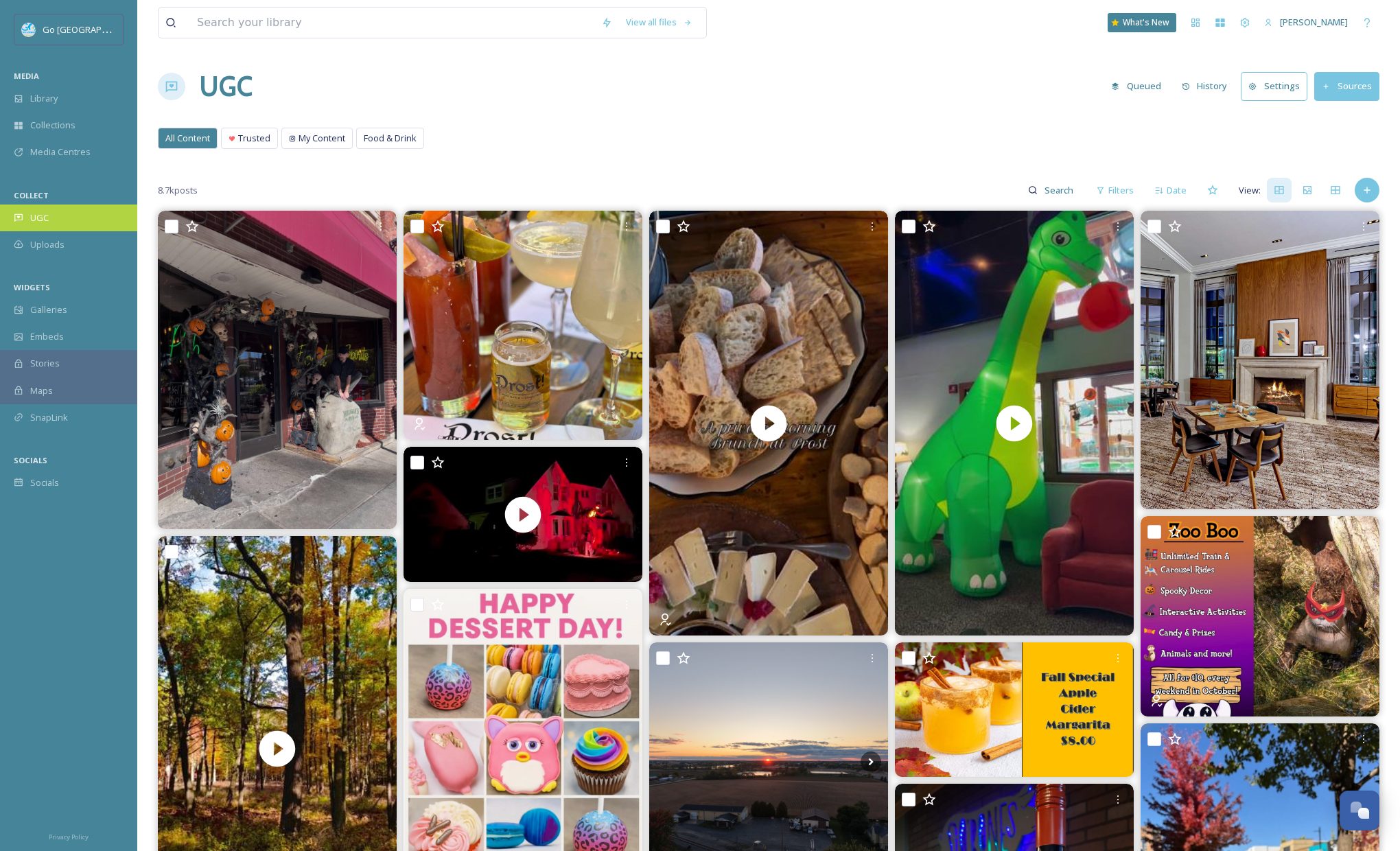
click at [44, 217] on span "UGC" at bounding box center [39, 217] width 19 height 13
